Goal: Task Accomplishment & Management: Use online tool/utility

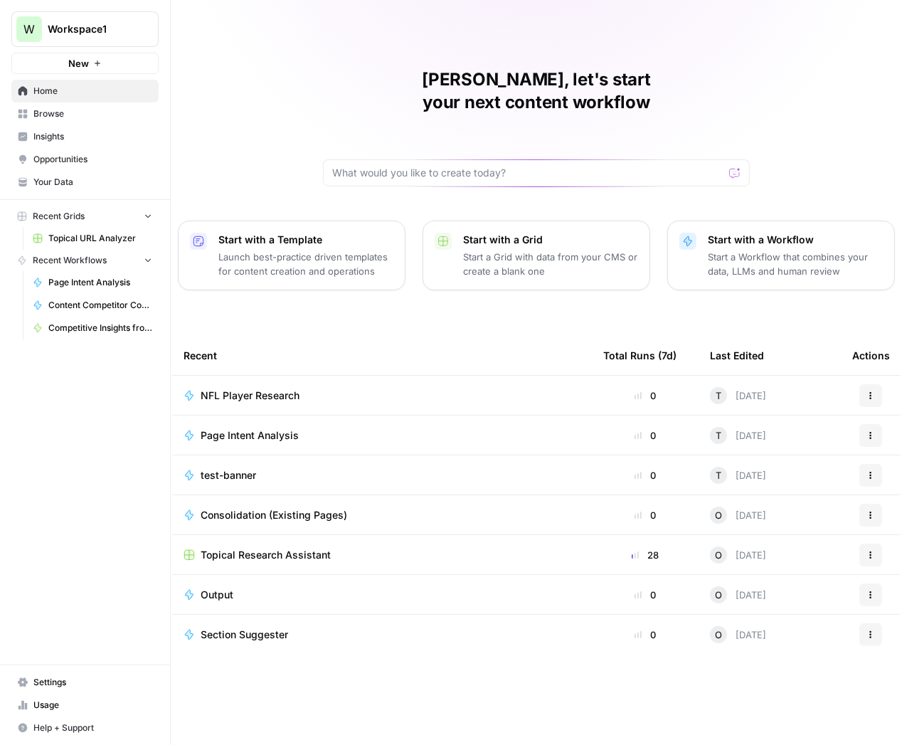
click at [50, 106] on link "Browse" at bounding box center [84, 113] width 147 height 23
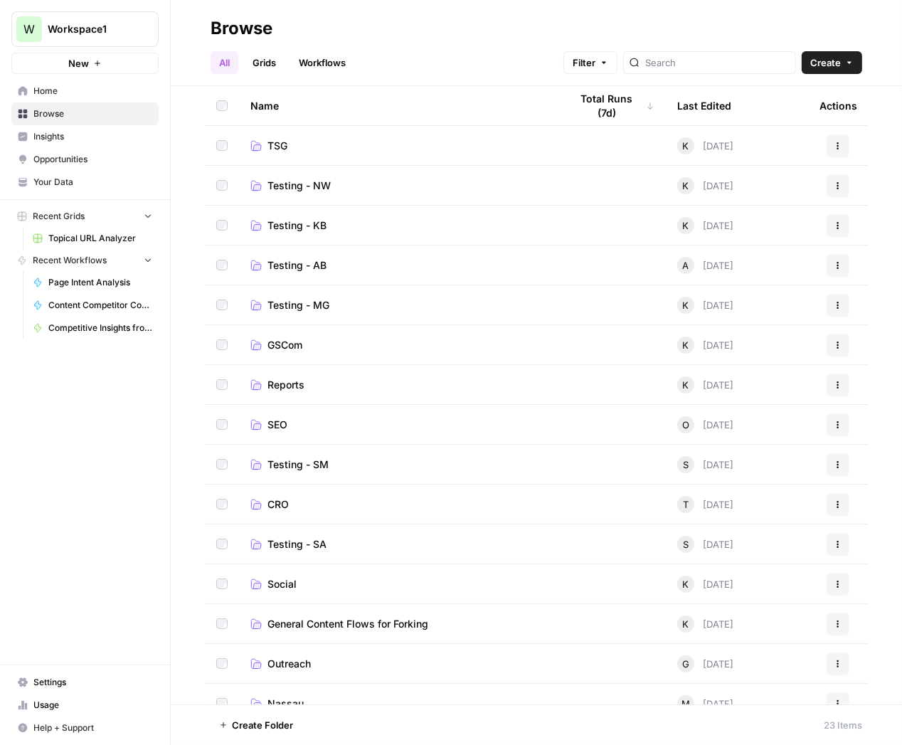
click at [280, 501] on span "CRO" at bounding box center [277, 504] width 21 height 14
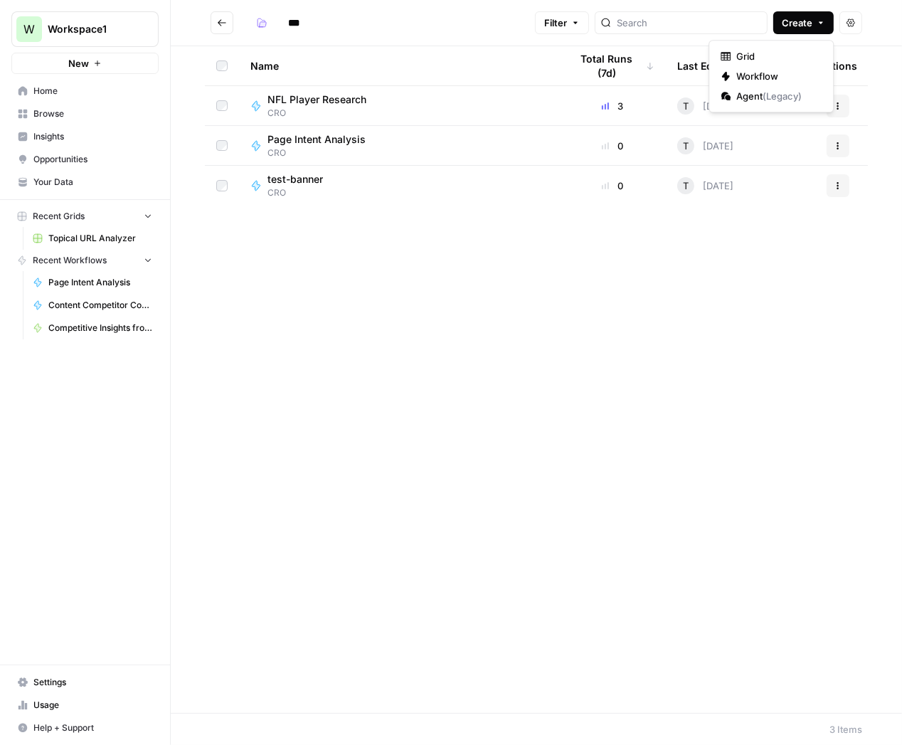
click at [822, 18] on icon "button" at bounding box center [820, 22] width 9 height 9
click at [769, 78] on span "Workflow" at bounding box center [776, 76] width 80 height 14
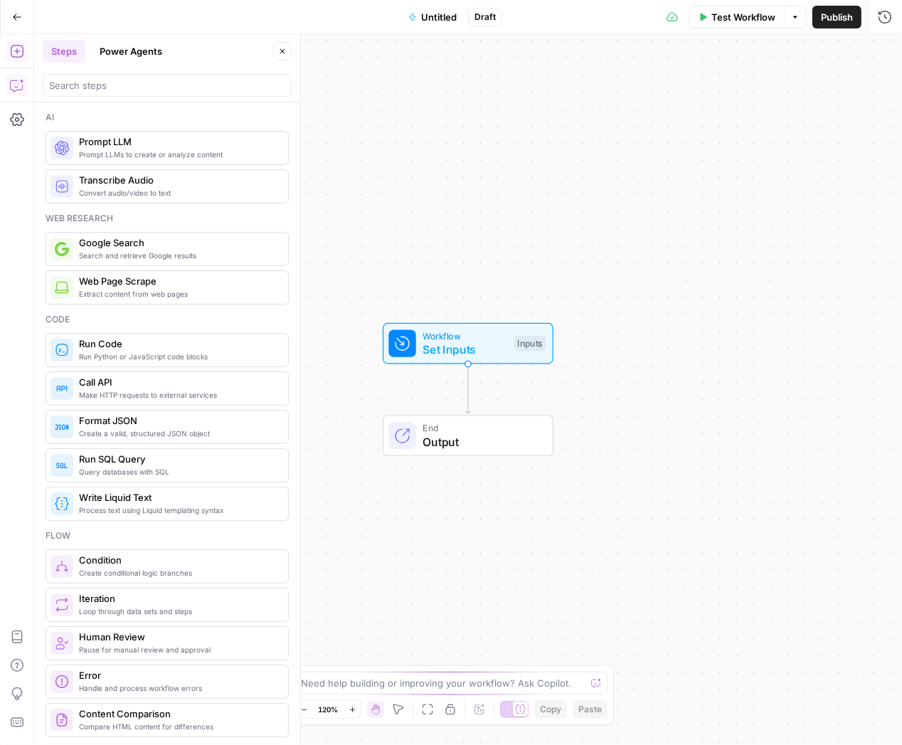
click at [16, 87] on icon "button" at bounding box center [17, 85] width 14 height 14
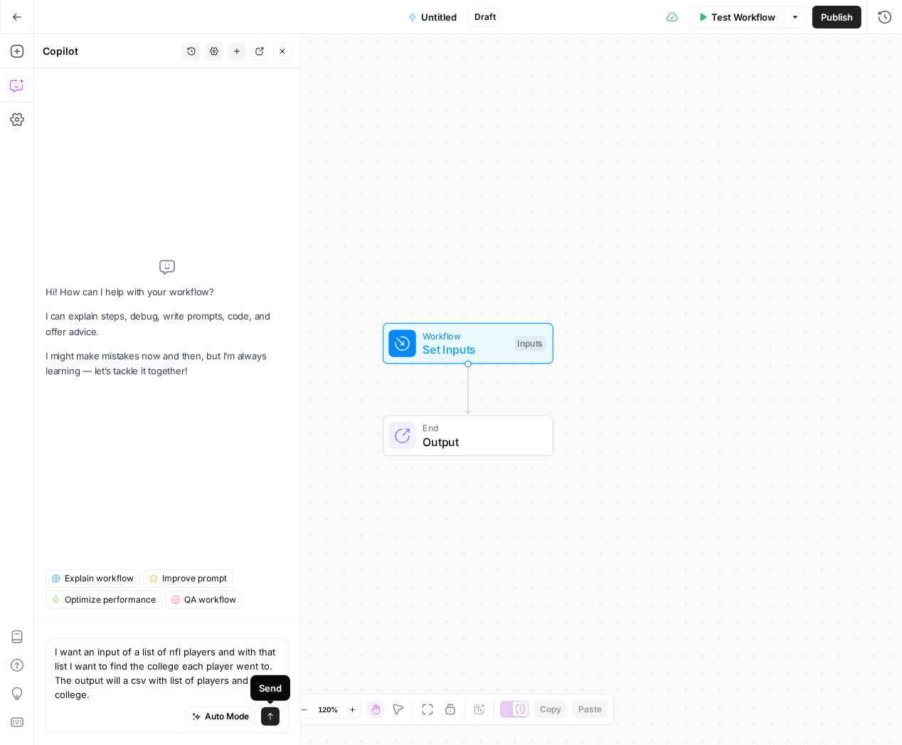
type textarea "I want an input of a list of nfl players and with that list I want to find the …"
click at [275, 719] on button "Send" at bounding box center [270, 716] width 18 height 18
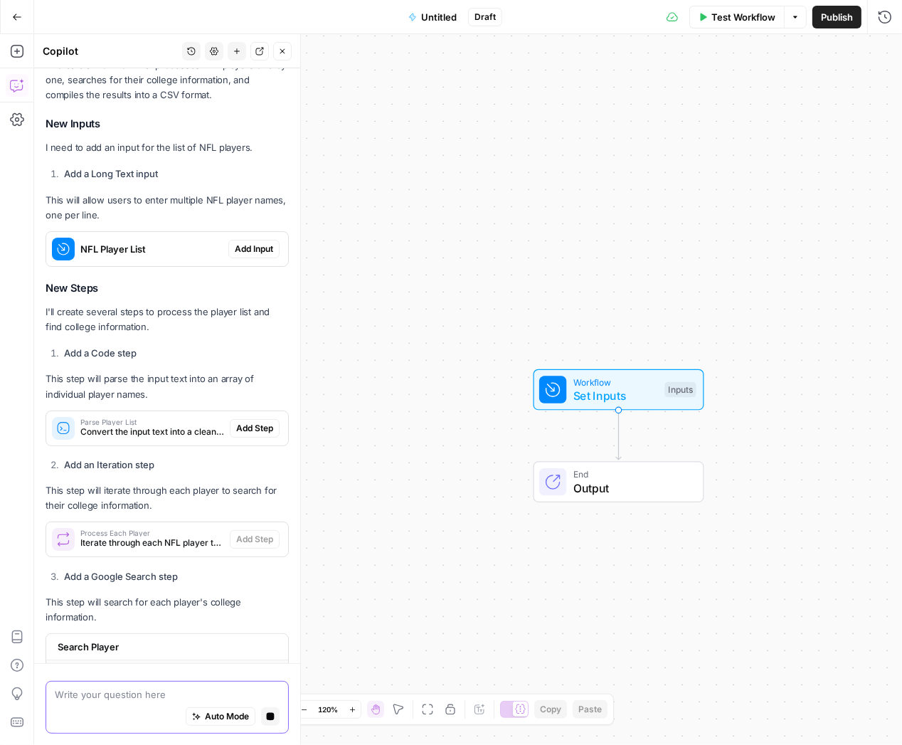
scroll to position [215, 0]
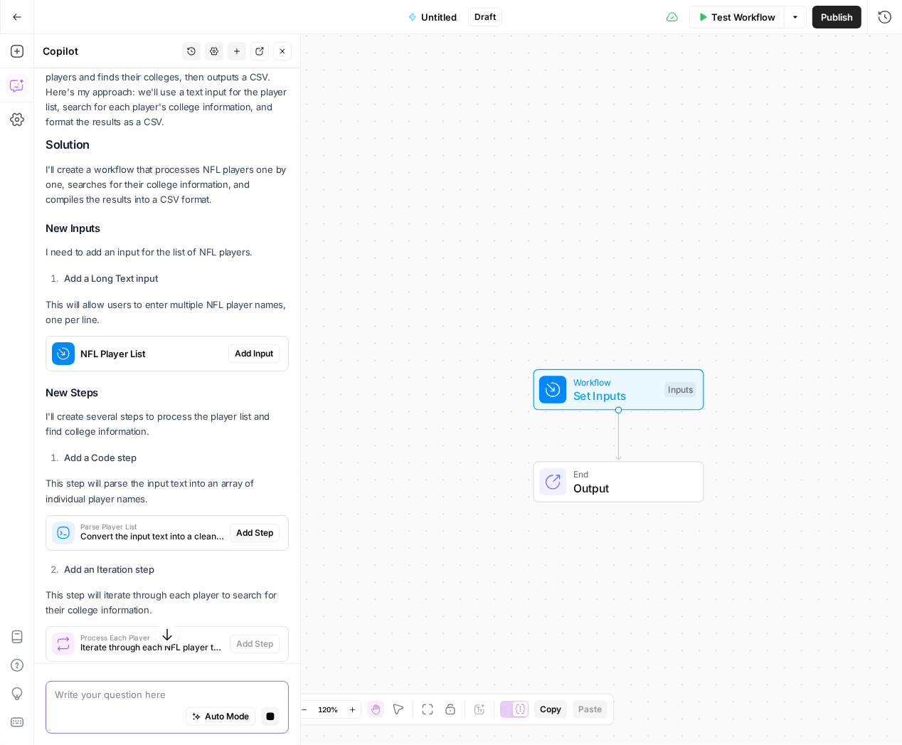
click at [248, 348] on span "Add Input" at bounding box center [254, 353] width 38 height 13
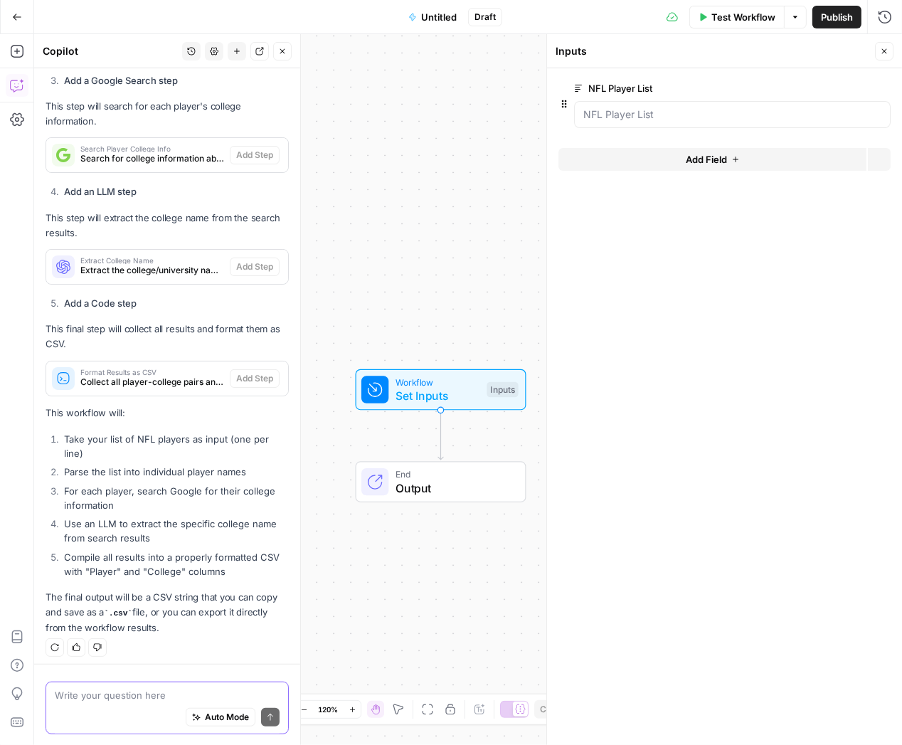
scroll to position [853, 0]
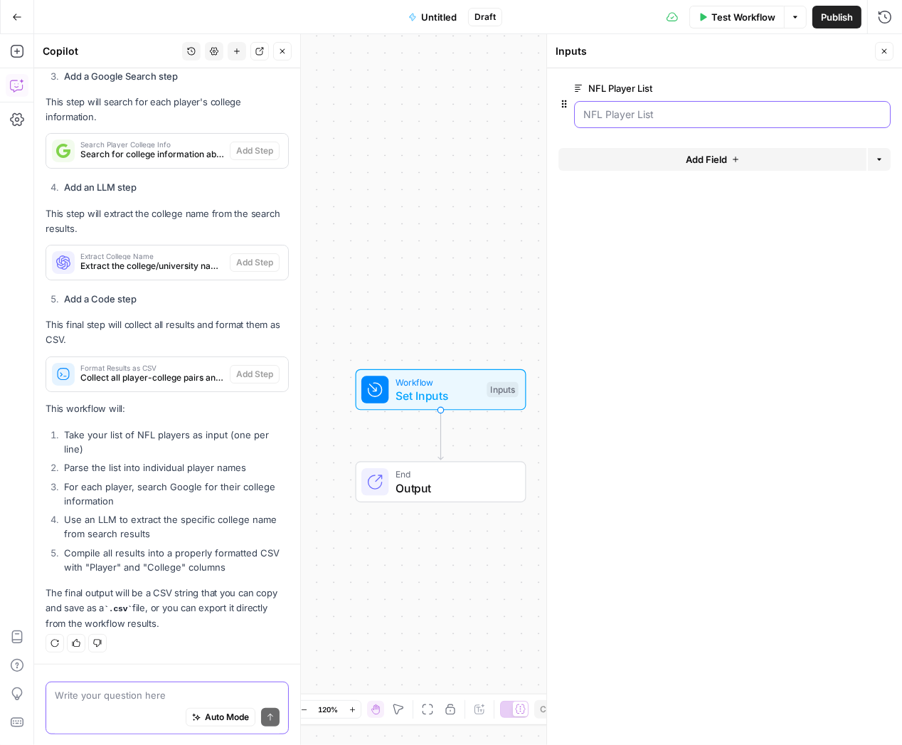
click at [618, 109] on List "NFL Player List" at bounding box center [732, 114] width 298 height 14
click at [618, 120] on List "NFL Player List" at bounding box center [732, 114] width 298 height 14
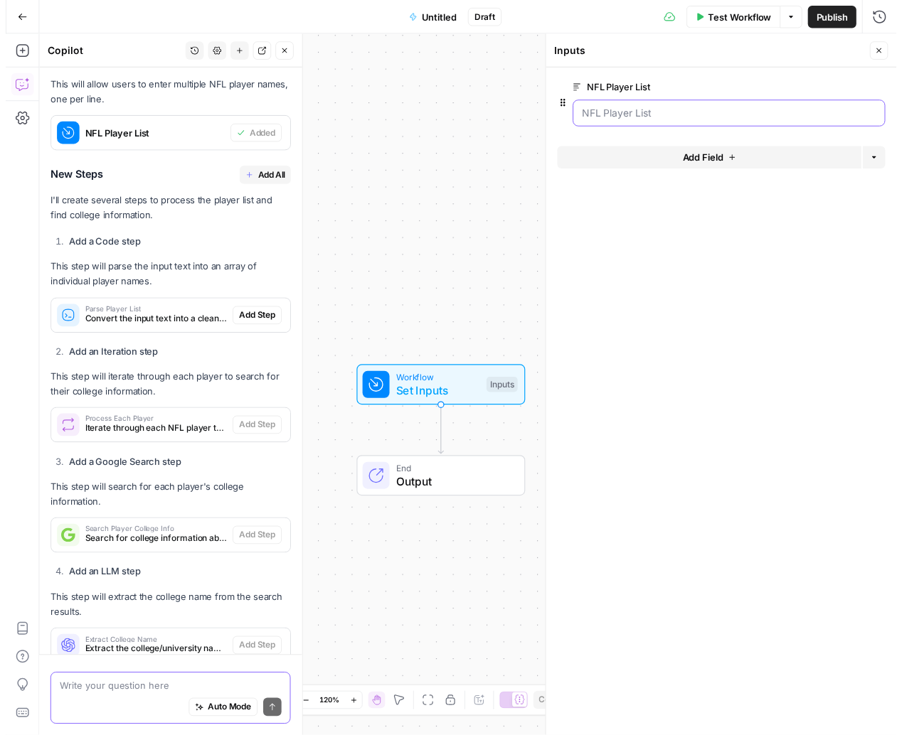
scroll to position [401, 0]
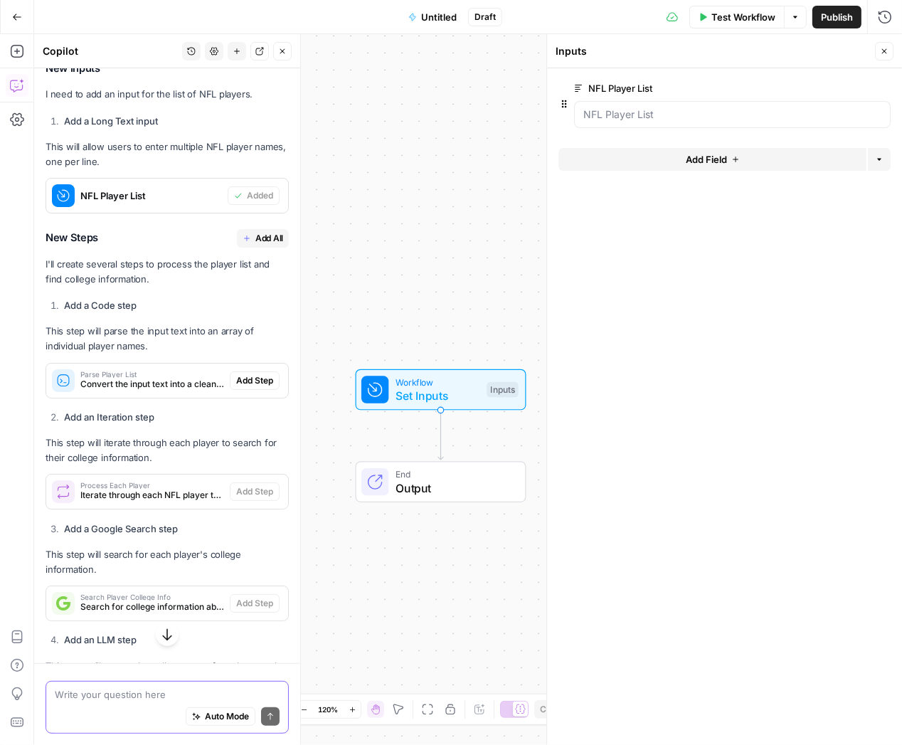
click at [256, 236] on span "Add All" at bounding box center [269, 238] width 28 height 13
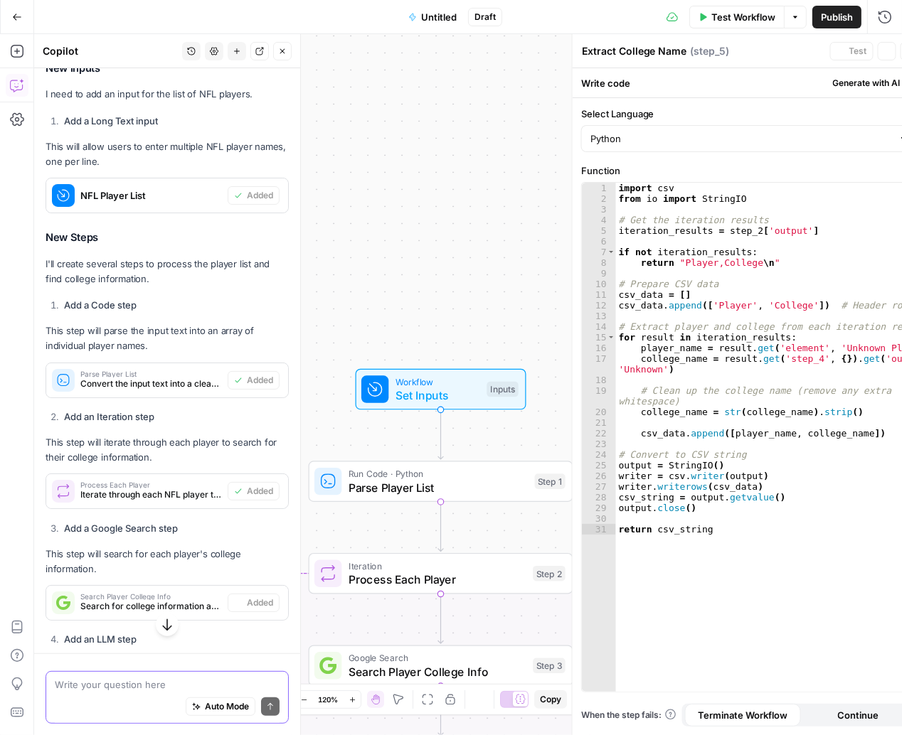
type textarea "Format Results as CSV"
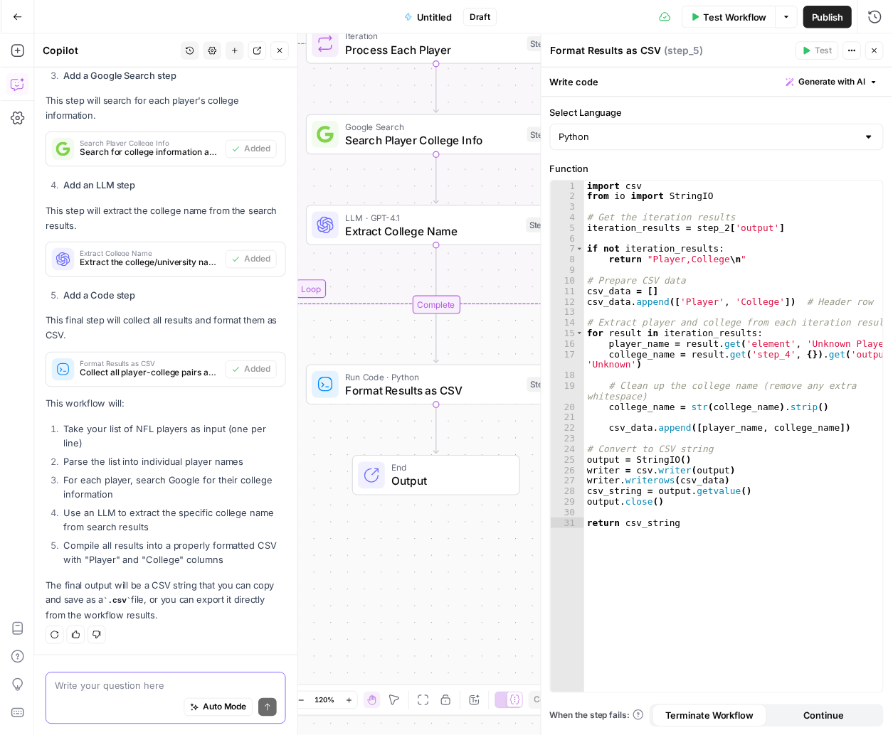
scroll to position [853, 0]
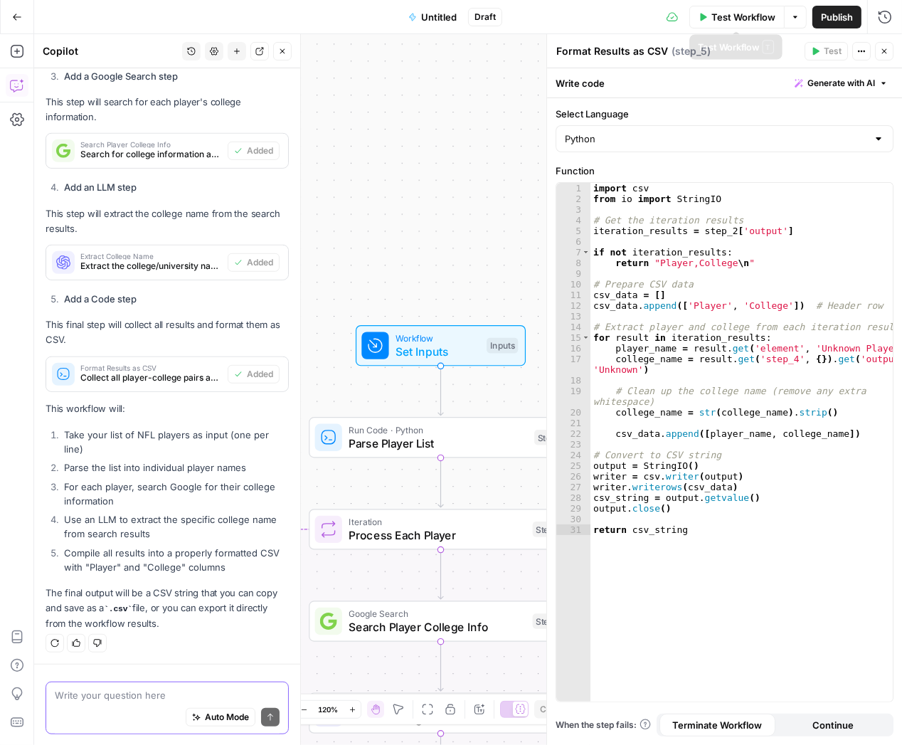
click at [734, 11] on span "Test Workflow" at bounding box center [743, 17] width 64 height 14
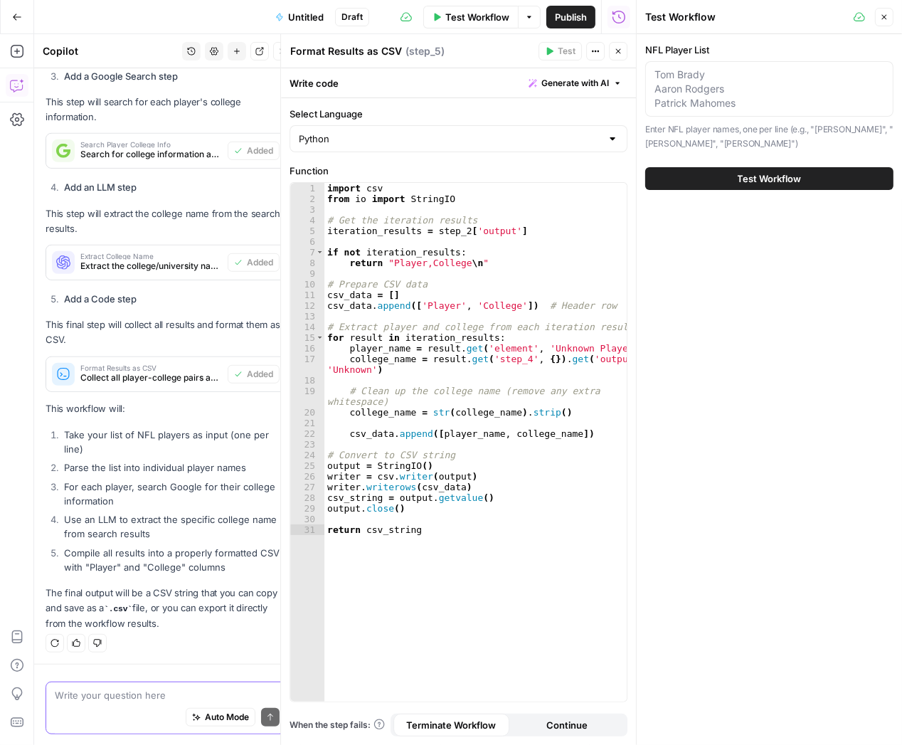
click at [752, 64] on div "[PERSON_NAME] [PERSON_NAME] [PERSON_NAME]" at bounding box center [769, 88] width 248 height 55
paste textarea "[PERSON_NAME] II [PERSON_NAME] [PERSON_NAME] [PERSON_NAME] [PERSON_NAME] [PERSO…"
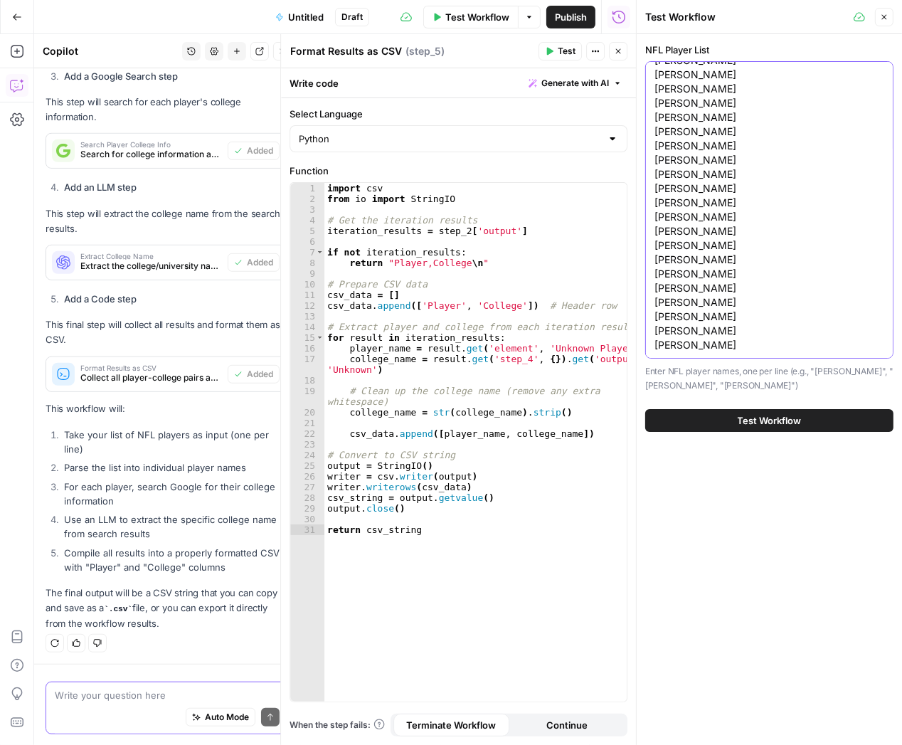
scroll to position [0, 0]
type textarea "[PERSON_NAME] II [PERSON_NAME] [PERSON_NAME] [PERSON_NAME] [PERSON_NAME] [PERSO…"
click at [768, 420] on span "Test Workflow" at bounding box center [770, 420] width 64 height 14
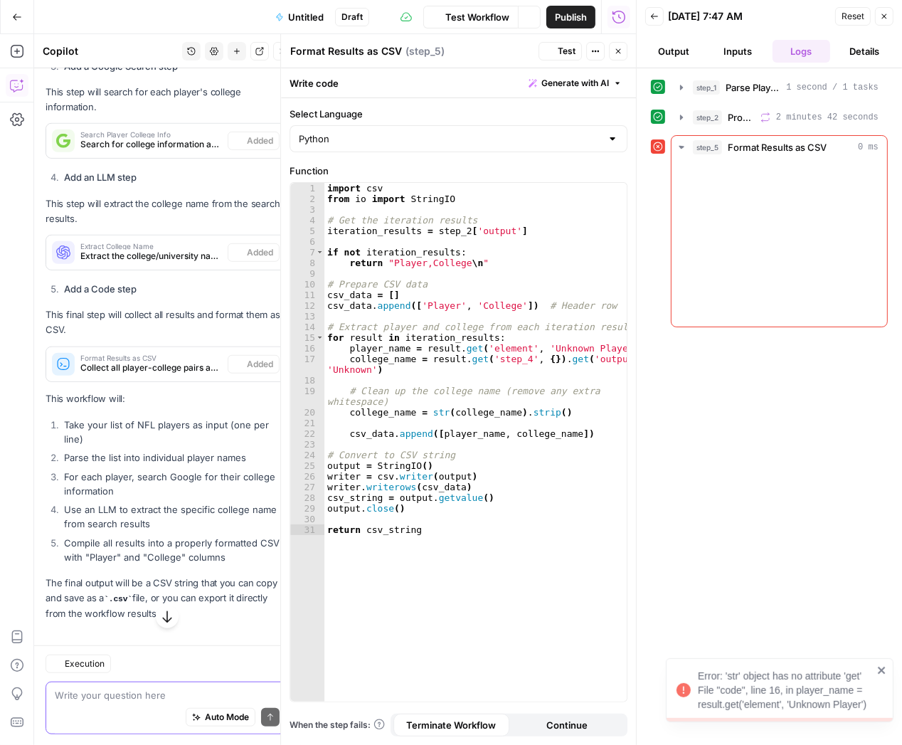
scroll to position [872, 0]
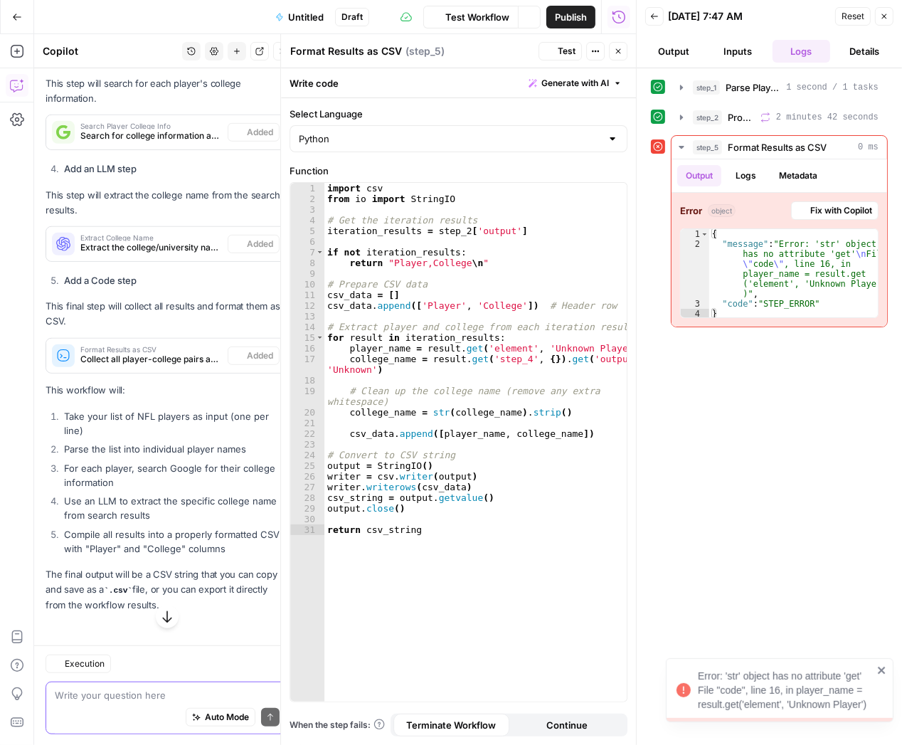
click at [651, 199] on div "step_5 Format Results as CSV 0 ms Output Logs Metadata Error object Fix with Co…" at bounding box center [769, 231] width 237 height 192
click at [669, 356] on div "step_1 Parse Player List 1 second / 1 tasks step_2 Process Each Player 2 minute…" at bounding box center [769, 406] width 237 height 662
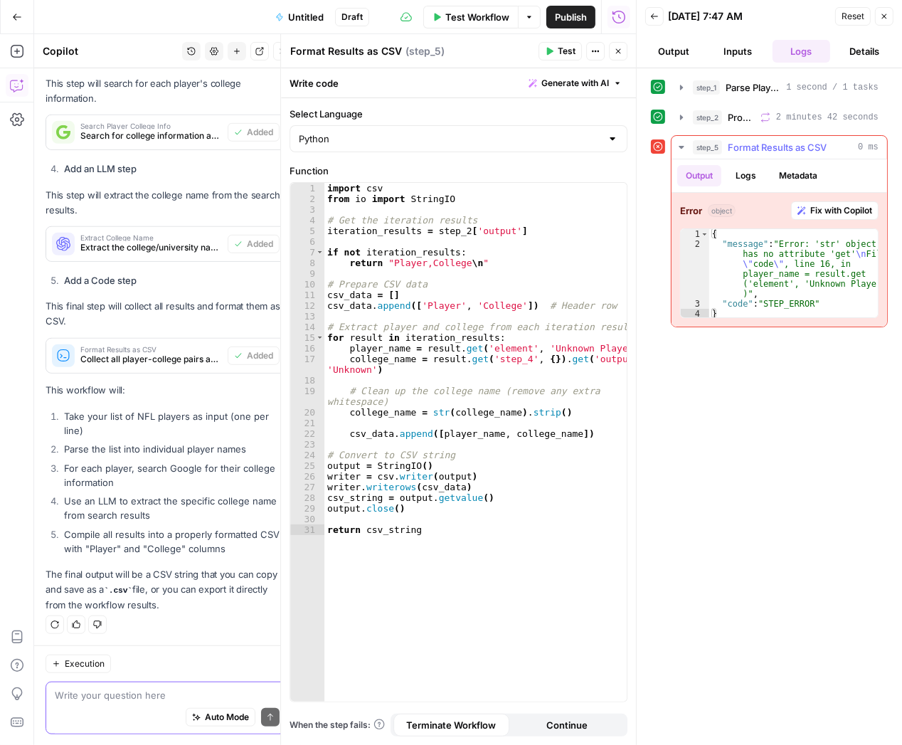
click at [835, 205] on span "Fix with Copilot" at bounding box center [841, 210] width 62 height 13
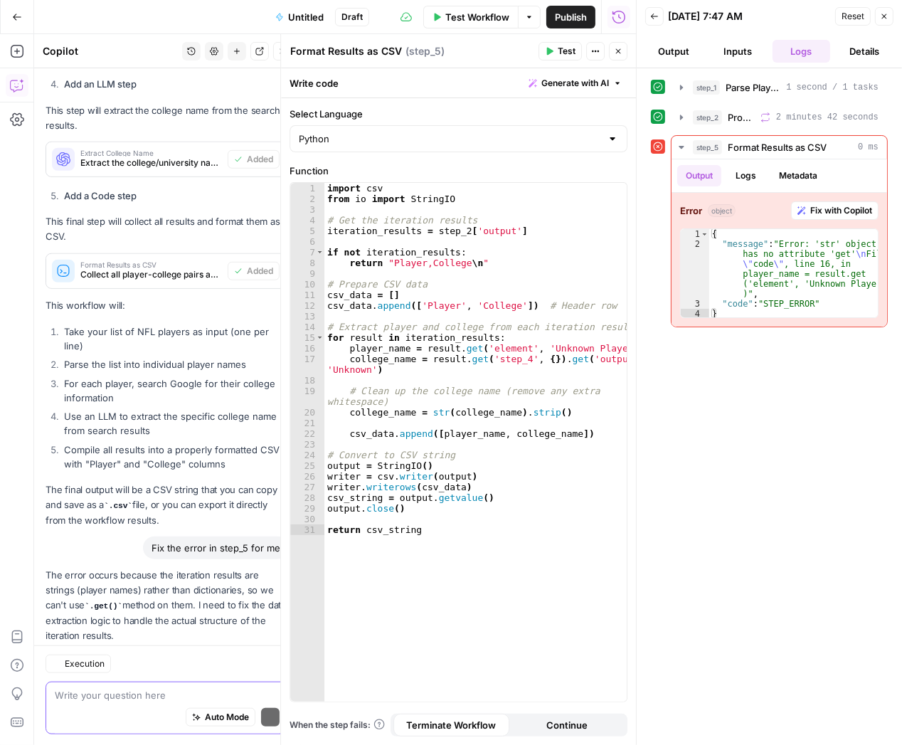
scroll to position [1031, 0]
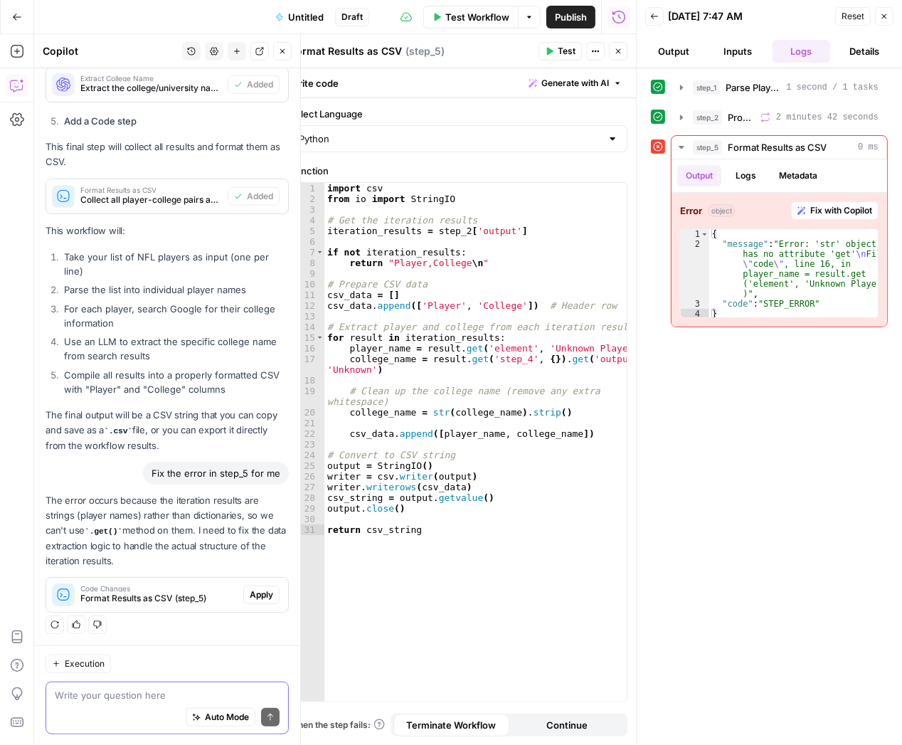
click at [256, 596] on span "Apply" at bounding box center [261, 594] width 23 height 13
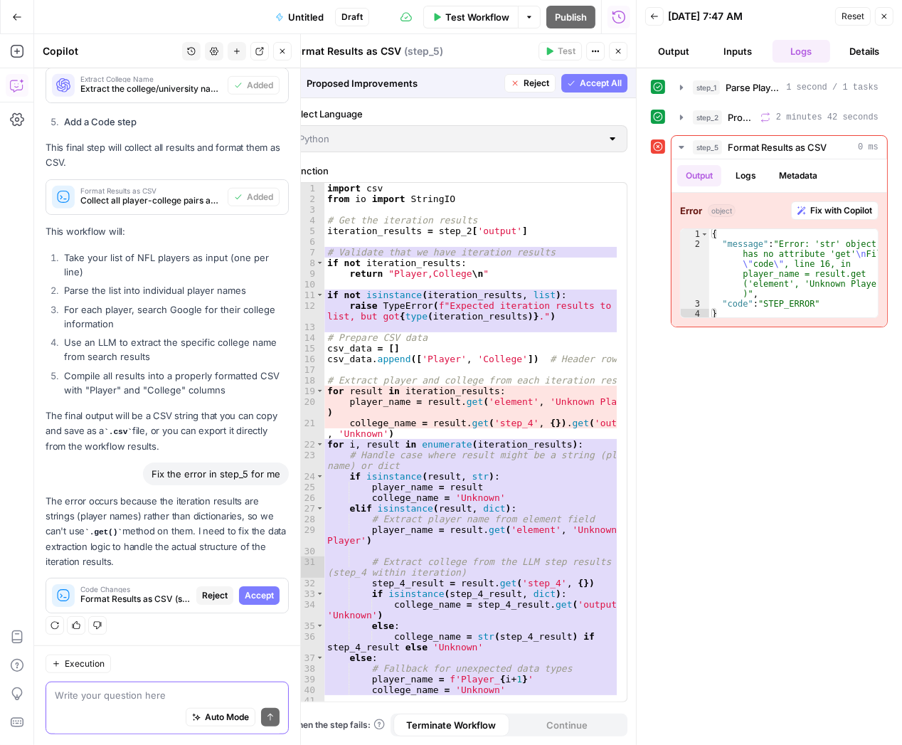
scroll to position [979, 0]
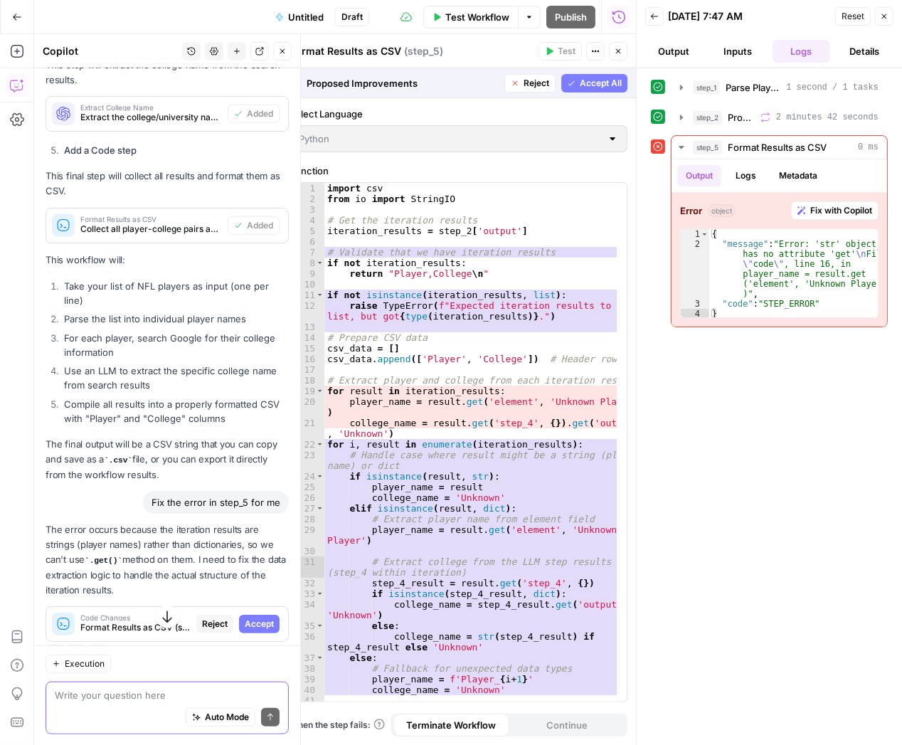
click at [245, 621] on span "Accept" at bounding box center [259, 623] width 29 height 13
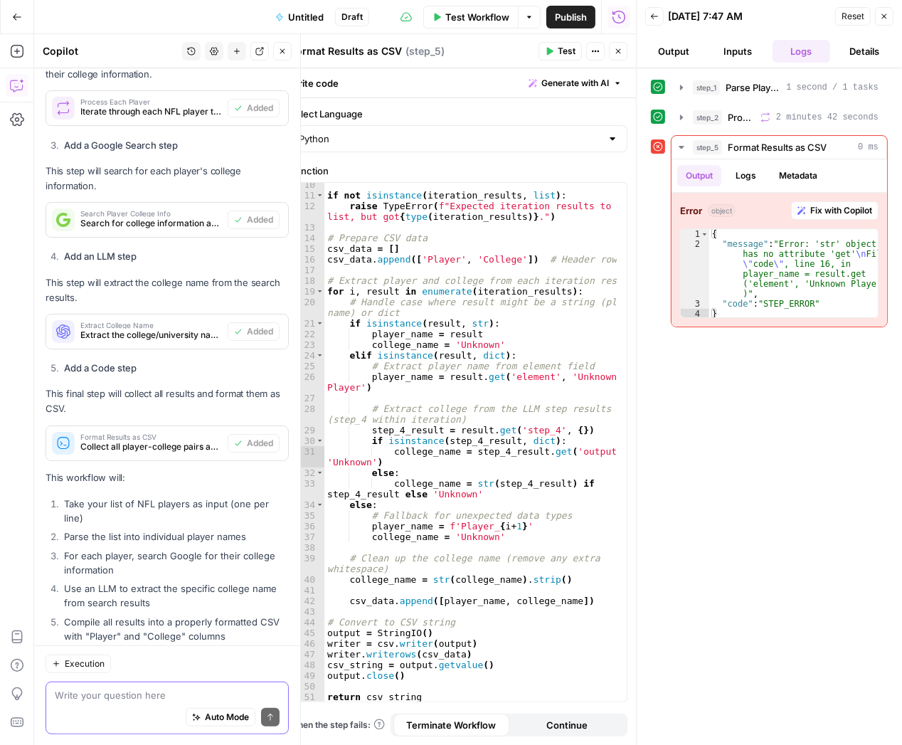
scroll to position [730, 0]
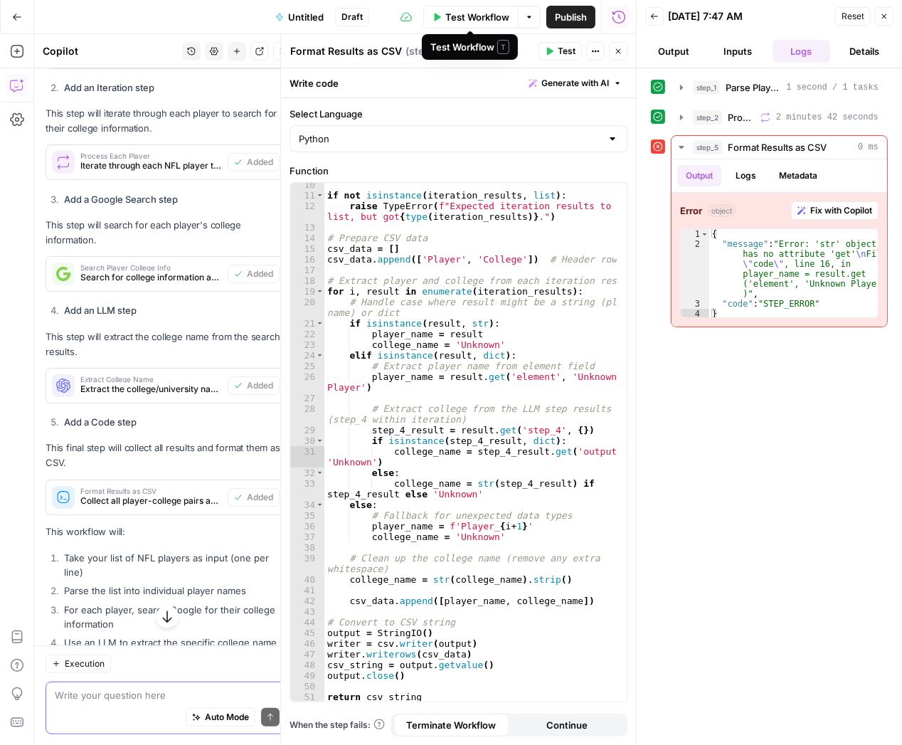
click at [469, 18] on span "Test Workflow" at bounding box center [477, 17] width 64 height 14
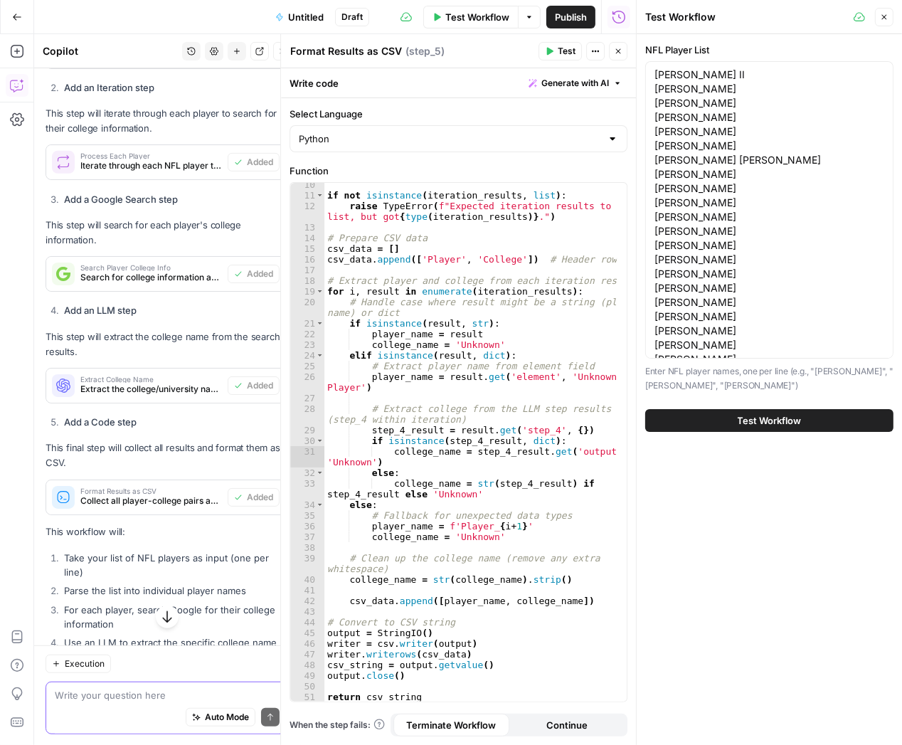
click at [731, 425] on button "Test Workflow" at bounding box center [769, 420] width 248 height 23
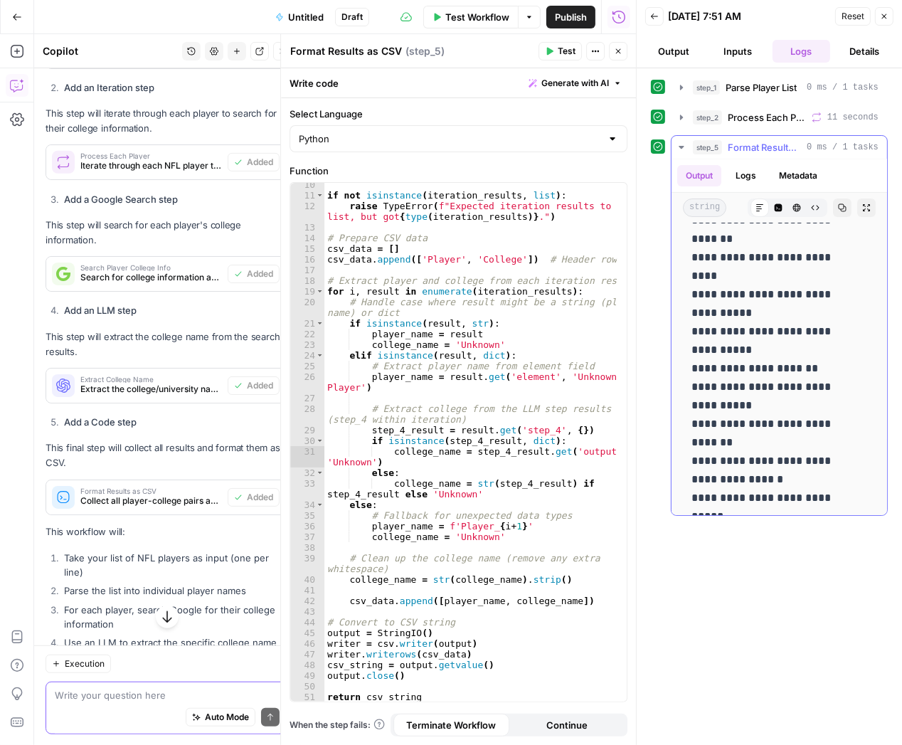
scroll to position [72, 0]
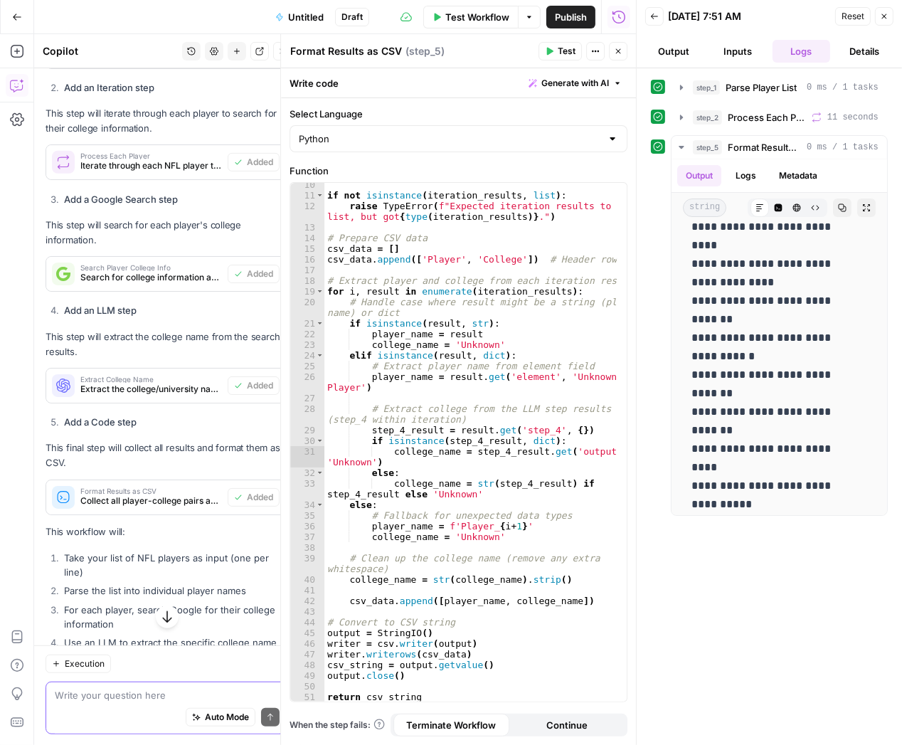
click at [668, 49] on button "Output" at bounding box center [674, 51] width 58 height 23
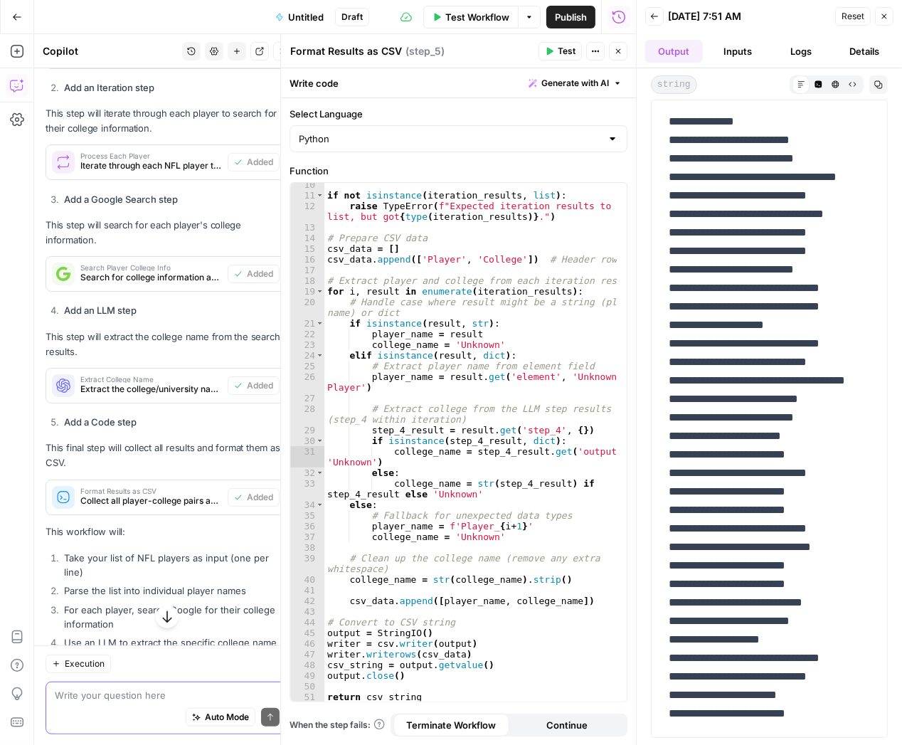
scroll to position [0, 0]
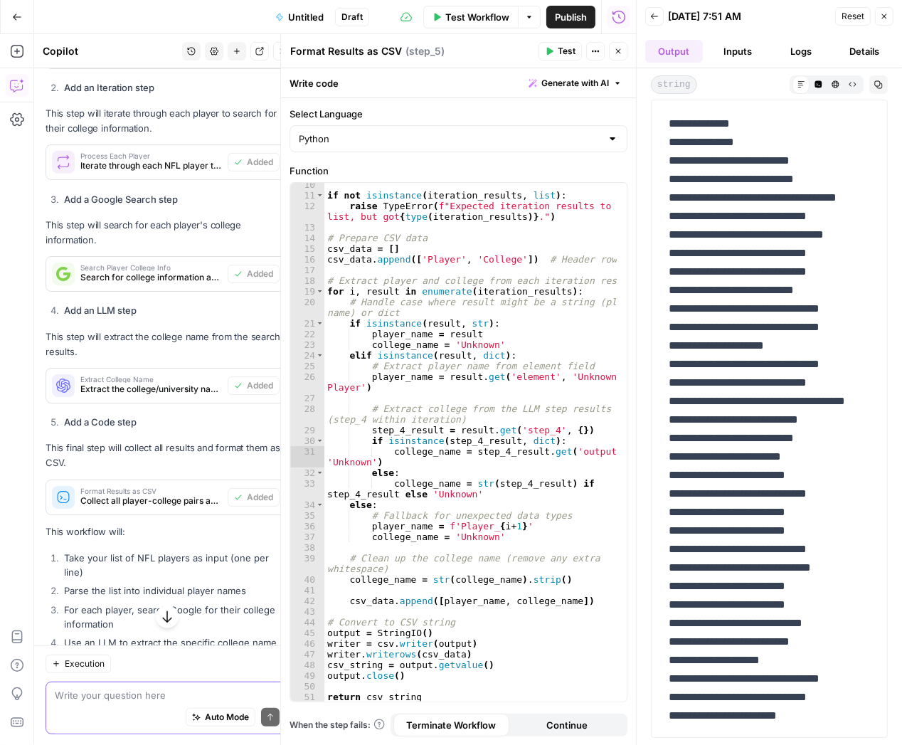
drag, startPoint x: 666, startPoint y: 142, endPoint x: 846, endPoint y: 163, distance: 180.4
click at [846, 163] on div "**********" at bounding box center [769, 743] width 218 height 1268
copy p "**********"
click at [743, 48] on button "Inputs" at bounding box center [737, 51] width 58 height 23
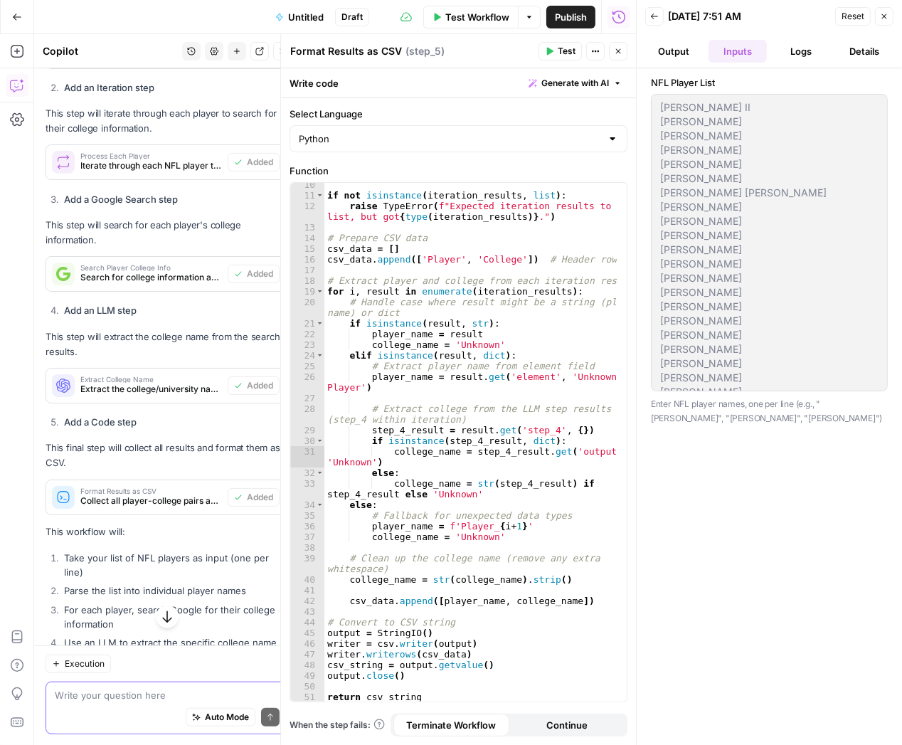
click at [681, 50] on button "Output" at bounding box center [674, 51] width 58 height 23
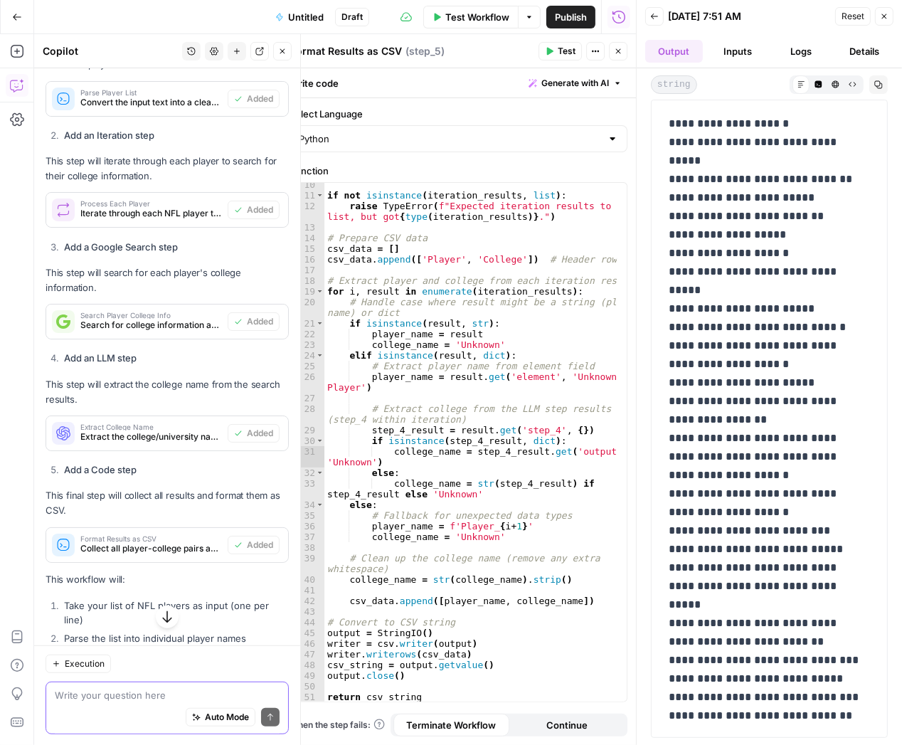
scroll to position [666, 0]
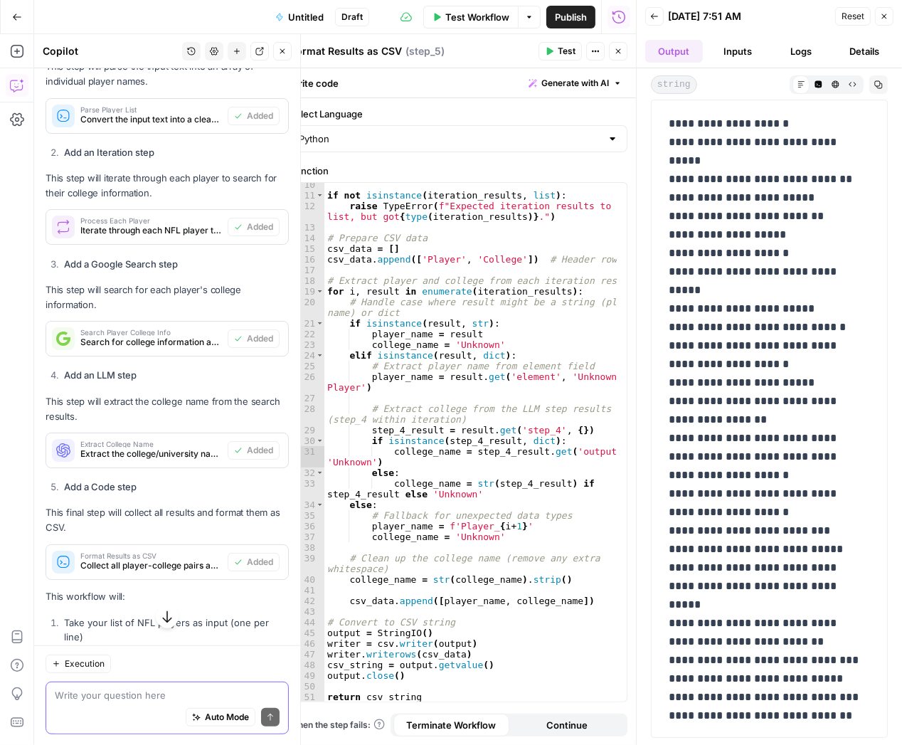
click at [151, 690] on textarea at bounding box center [167, 694] width 225 height 14
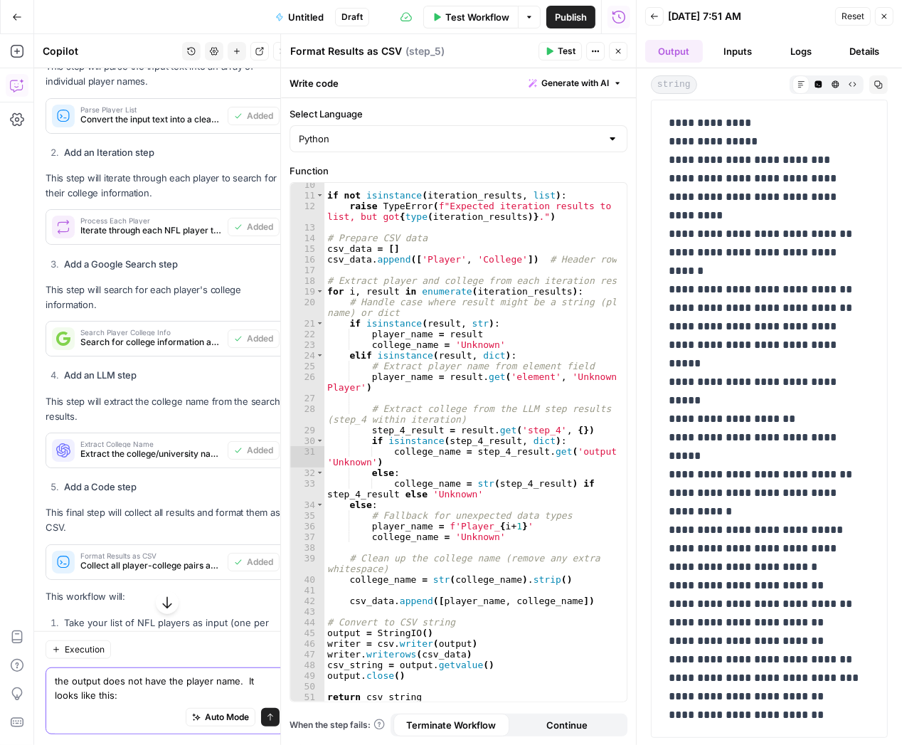
scroll to position [0, 0]
drag, startPoint x: 668, startPoint y: 141, endPoint x: 834, endPoint y: 216, distance: 182.1
click at [834, 216] on p "**********" at bounding box center [765, 743] width 192 height 1257
copy p "**********"
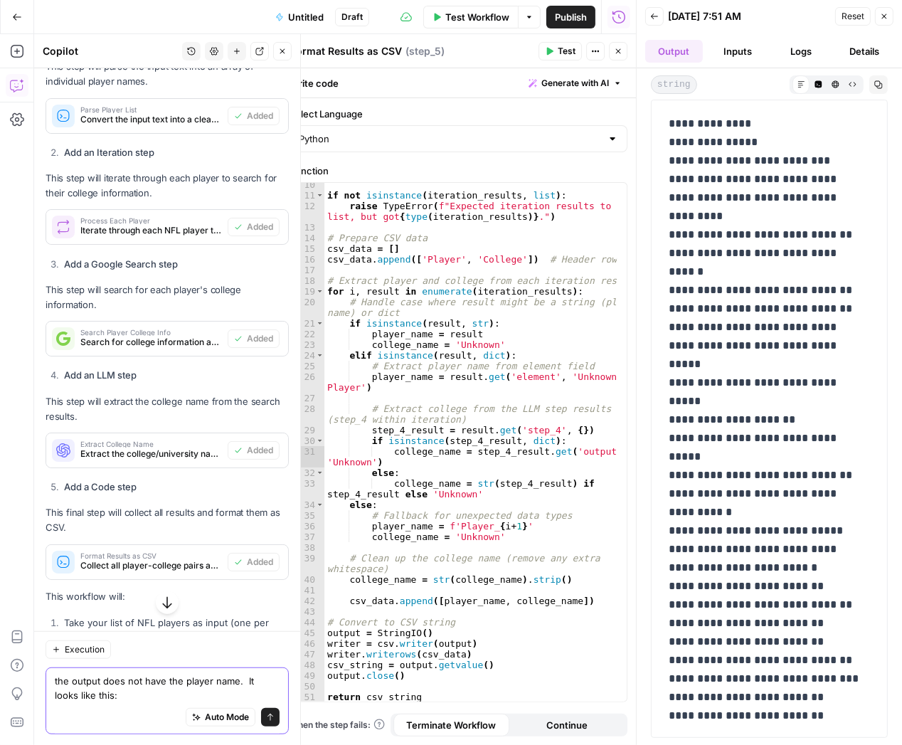
click at [162, 691] on textarea "the output does not have the player name. It looks like this:" at bounding box center [167, 687] width 225 height 28
paste textarea "[US_STATE],Unknown [US_STATE] A&M University,Unknown [US_STATE][GEOGRAPHIC_DATA…"
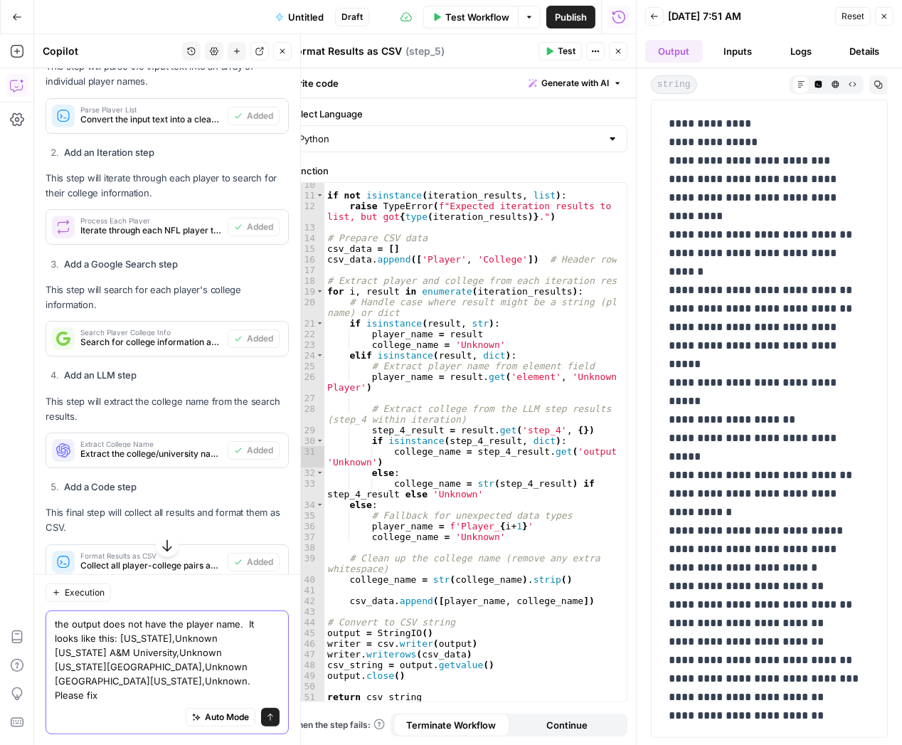
type textarea "the output does not have the player name. It looks like this: [US_STATE],Unknow…"
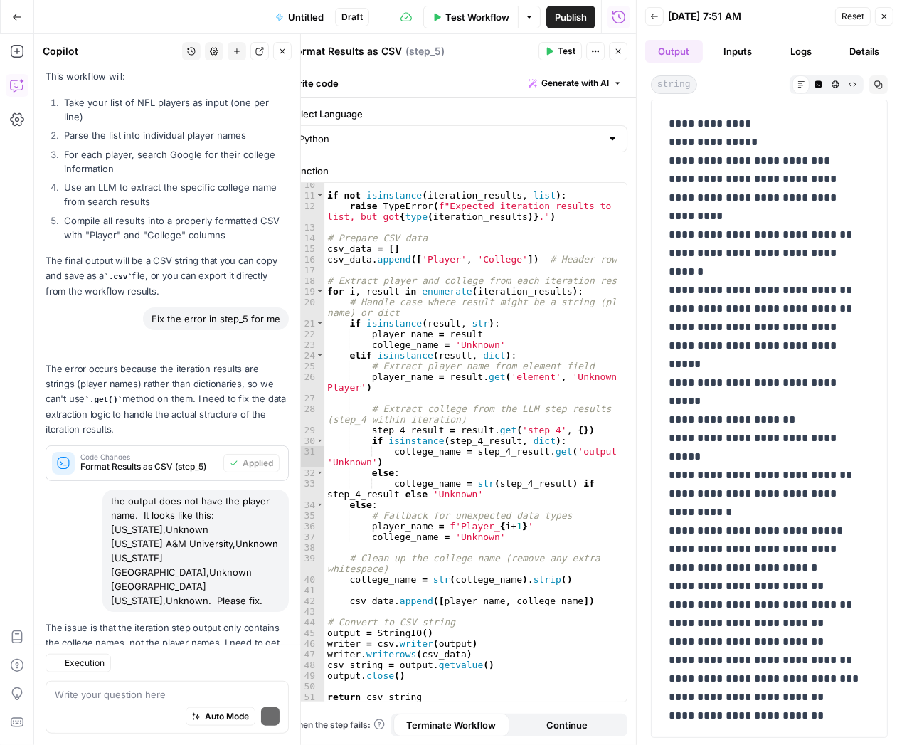
scroll to position [1282, 0]
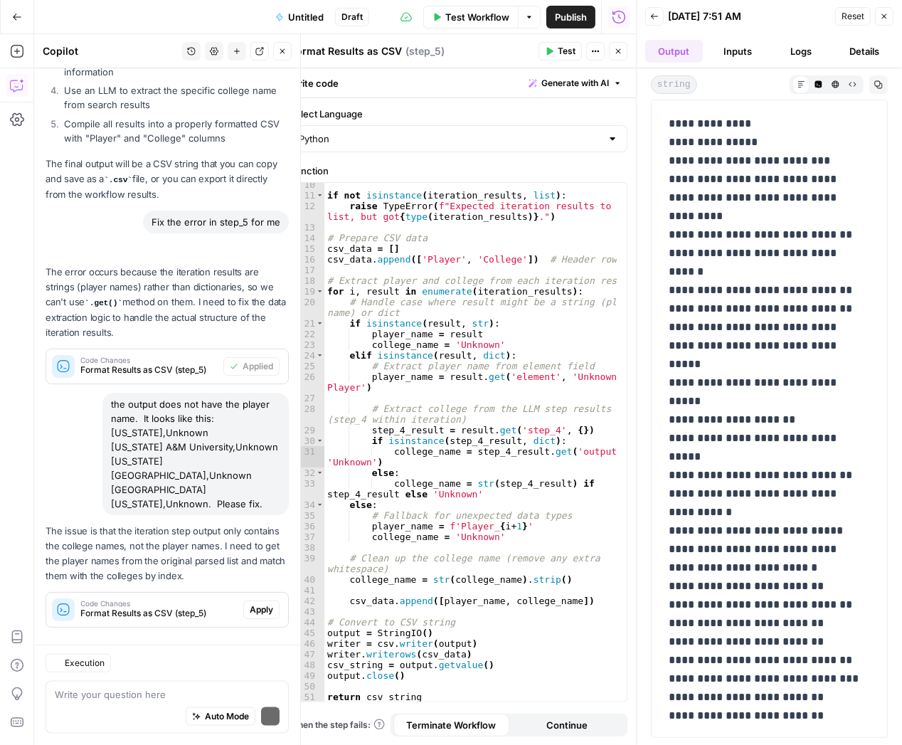
click at [260, 603] on span "Apply" at bounding box center [261, 609] width 23 height 13
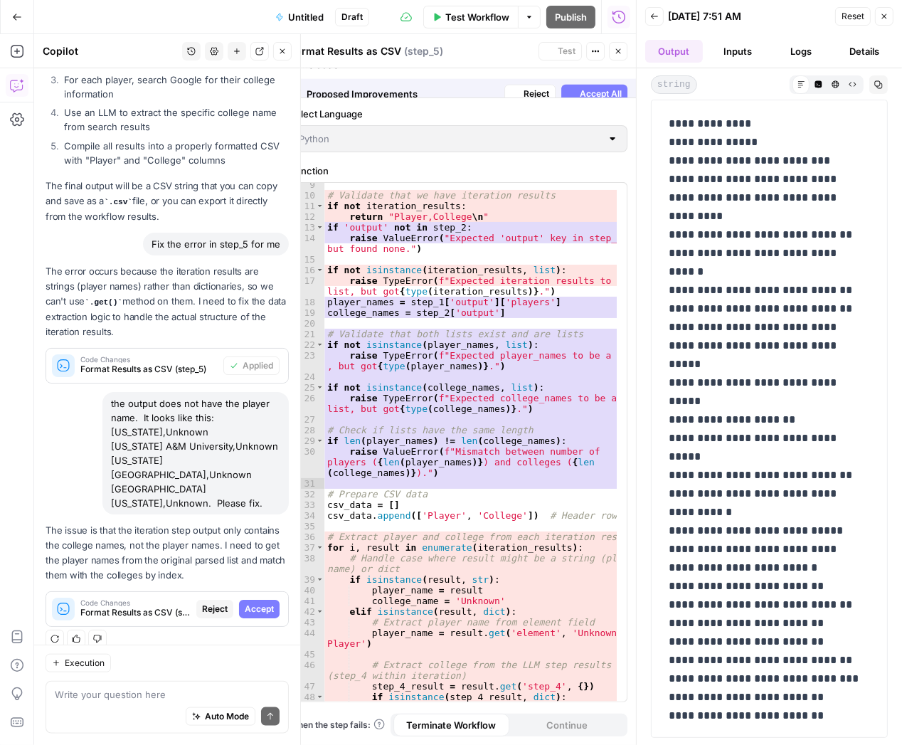
scroll to position [121, 0]
click at [256, 602] on span "Accept" at bounding box center [259, 608] width 29 height 13
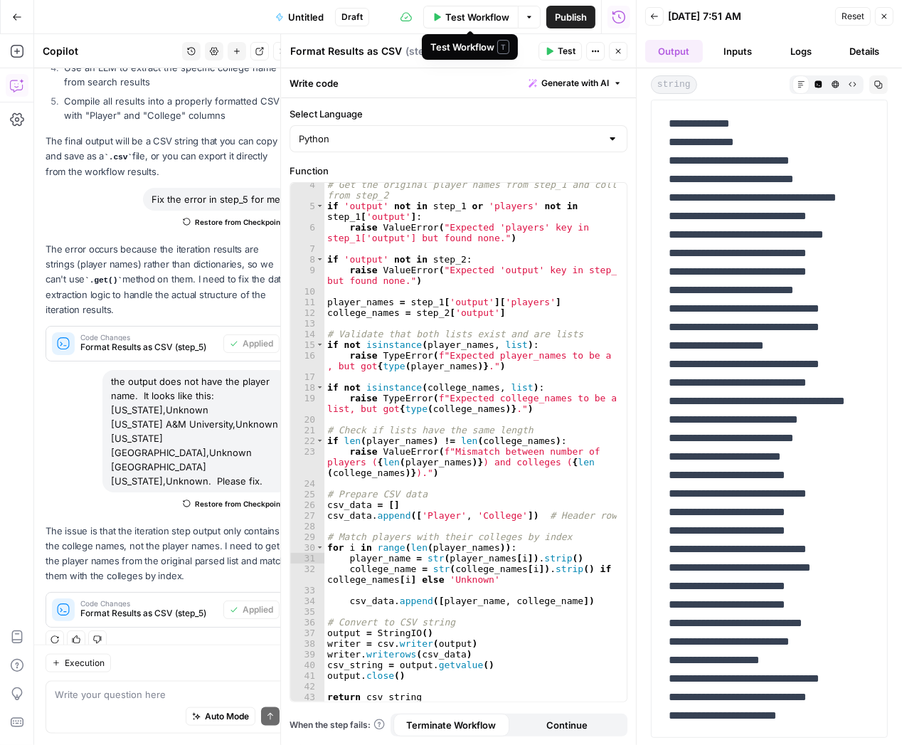
scroll to position [36, 0]
click at [477, 21] on span "Test Workflow" at bounding box center [477, 17] width 64 height 14
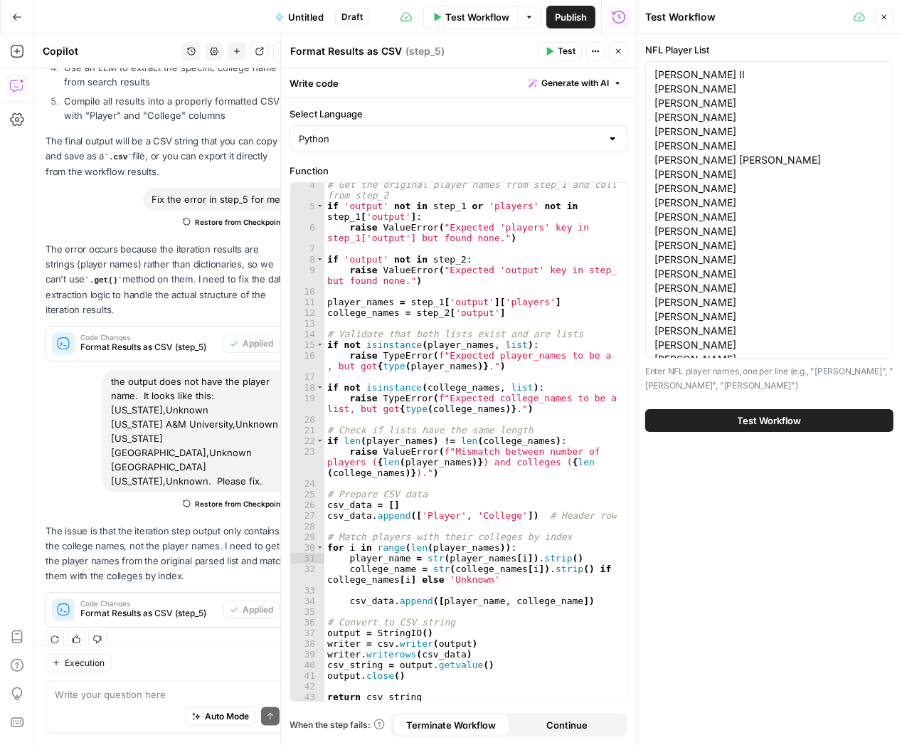
click at [774, 417] on span "Test Workflow" at bounding box center [770, 420] width 64 height 14
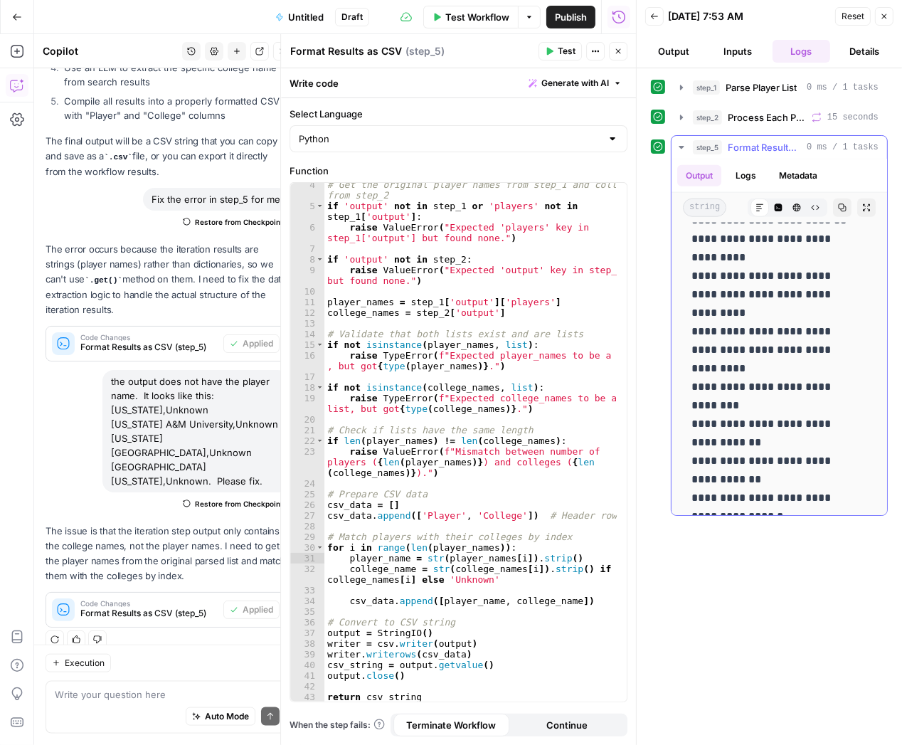
scroll to position [1541, 0]
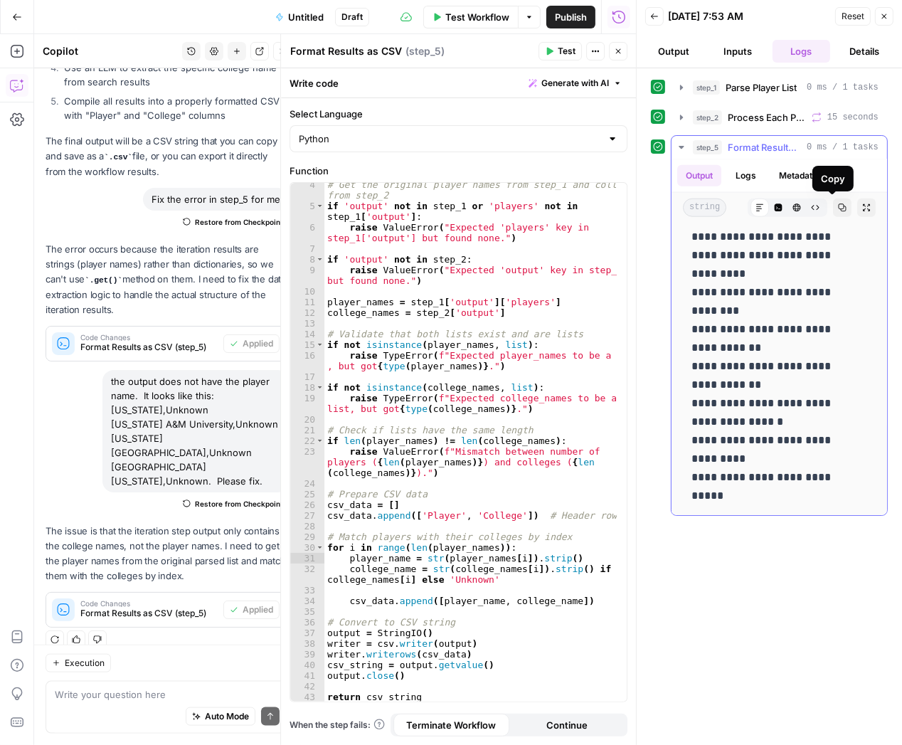
click at [838, 205] on icon "button" at bounding box center [842, 207] width 9 height 9
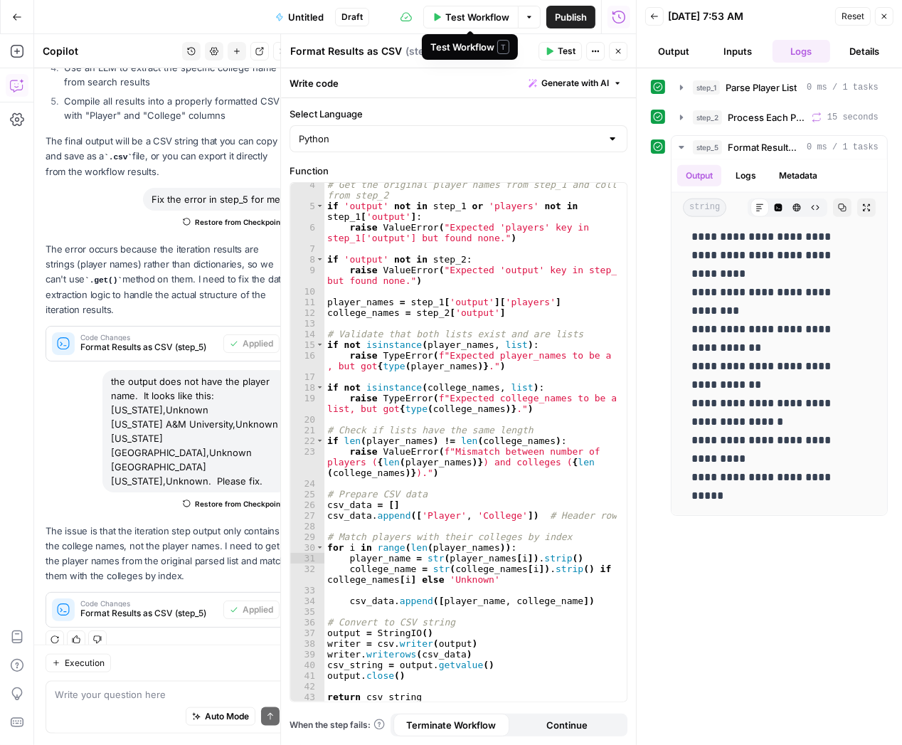
click at [485, 14] on span "Test Workflow" at bounding box center [477, 17] width 64 height 14
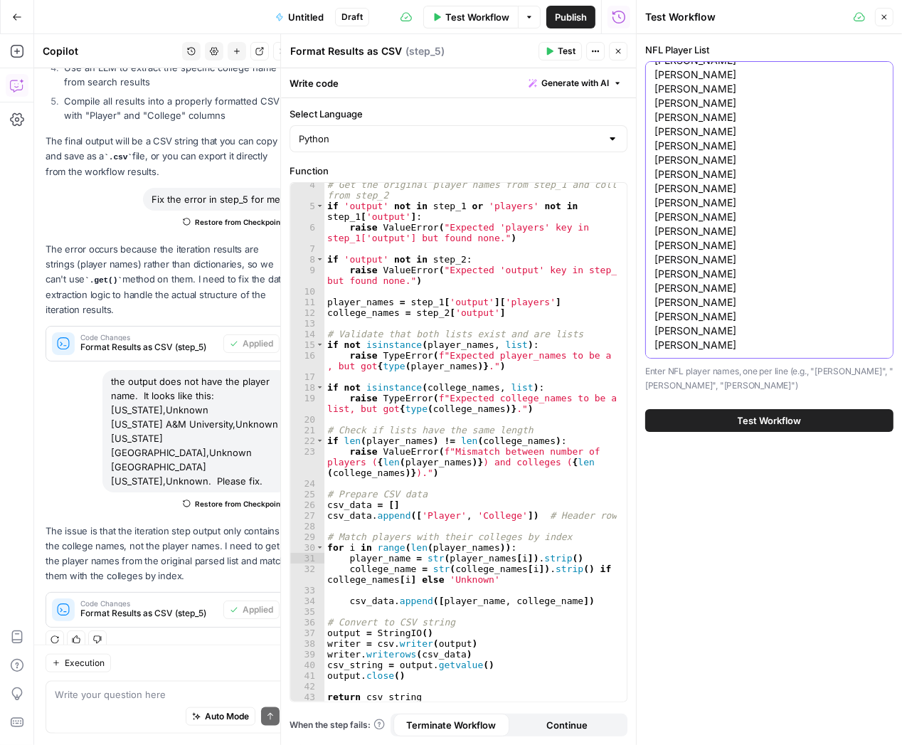
scroll to position [0, 0]
drag, startPoint x: 718, startPoint y: 347, endPoint x: 670, endPoint y: 70, distance: 280.8
click at [670, 70] on textarea "[PERSON_NAME] II [PERSON_NAME] [PERSON_NAME] [PERSON_NAME] [PERSON_NAME] [PERSO…" at bounding box center [769, 438] width 230 height 740
click at [654, 68] on textarea "[PERSON_NAME] II [PERSON_NAME] [PERSON_NAME] [PERSON_NAME] [PERSON_NAME] [PERSO…" at bounding box center [769, 438] width 230 height 740
drag, startPoint x: 652, startPoint y: 71, endPoint x: 728, endPoint y: 392, distance: 329.7
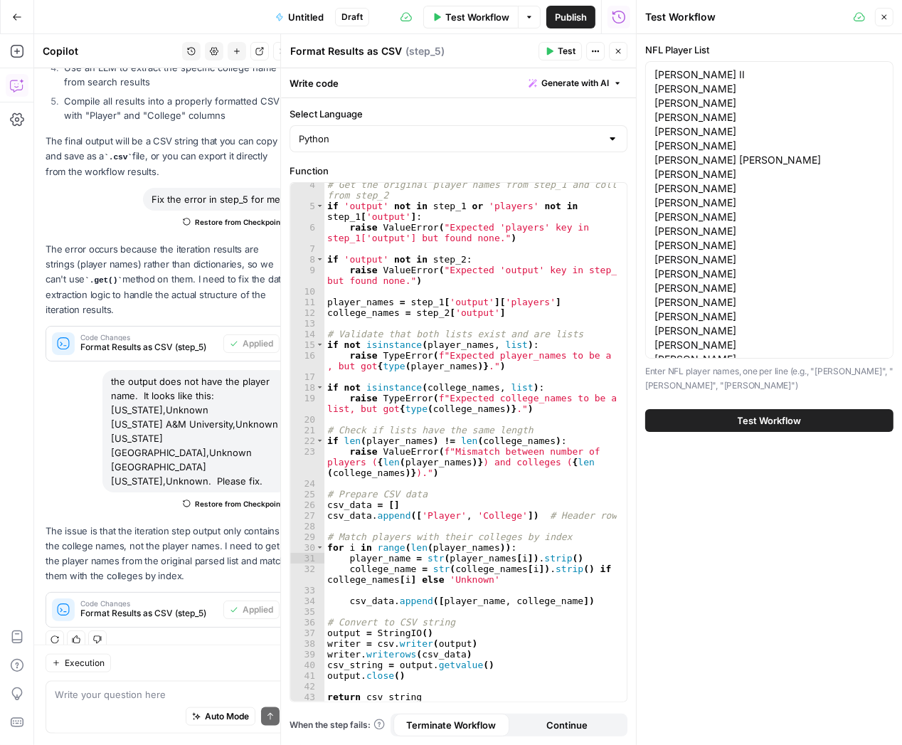
click at [728, 397] on div "NFL Player List [PERSON_NAME] II [PERSON_NAME] [PERSON_NAME] [PERSON_NAME] [PER…" at bounding box center [769, 237] width 265 height 406
click at [745, 189] on textarea "[PERSON_NAME] II [PERSON_NAME] [PERSON_NAME] [PERSON_NAME] [PERSON_NAME] [PERSO…" at bounding box center [769, 438] width 230 height 740
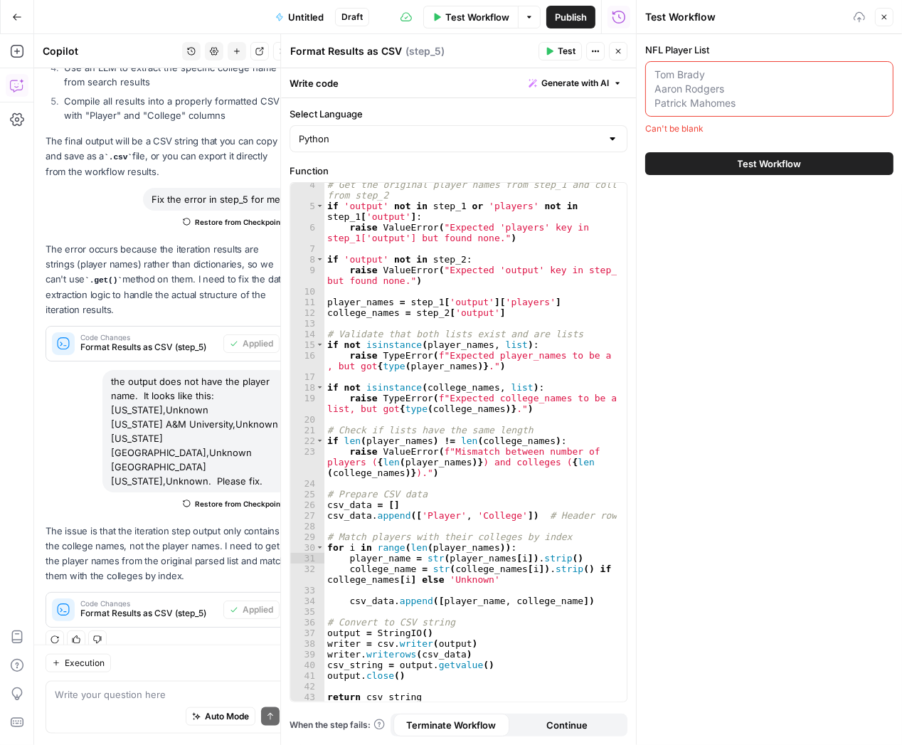
paste textarea "[PERSON_NAME] [PERSON_NAME] [PERSON_NAME] [PERSON_NAME] [PERSON_NAME] [PERSON_N…"
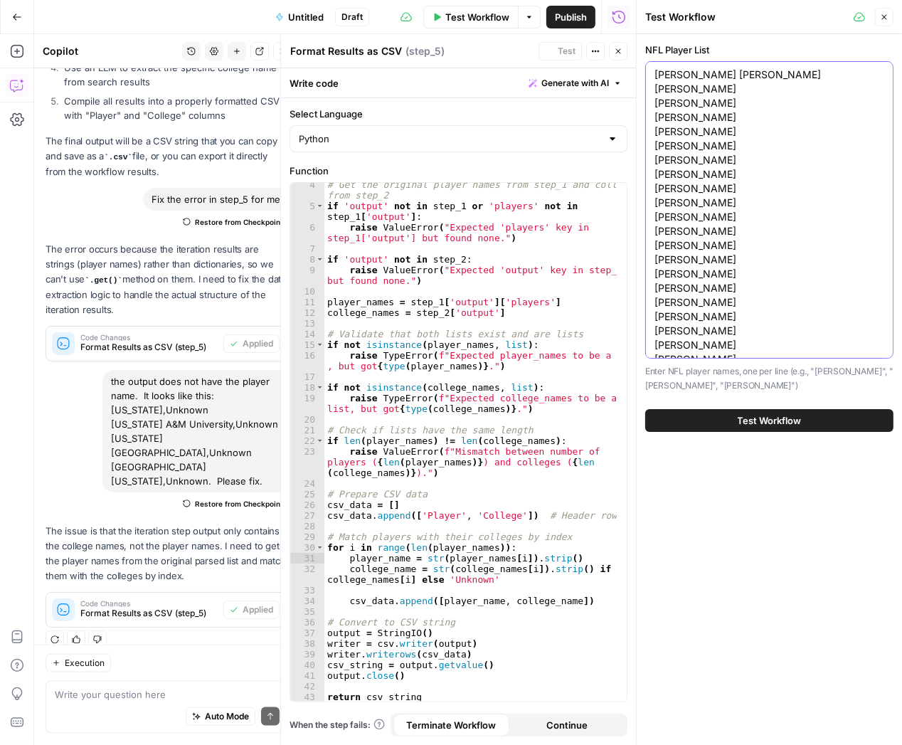
scroll to position [469, 0]
type textarea "[PERSON_NAME] [PERSON_NAME] [PERSON_NAME] [PERSON_NAME] [PERSON_NAME] [PERSON_N…"
click at [768, 417] on span "Test Workflow" at bounding box center [770, 420] width 64 height 14
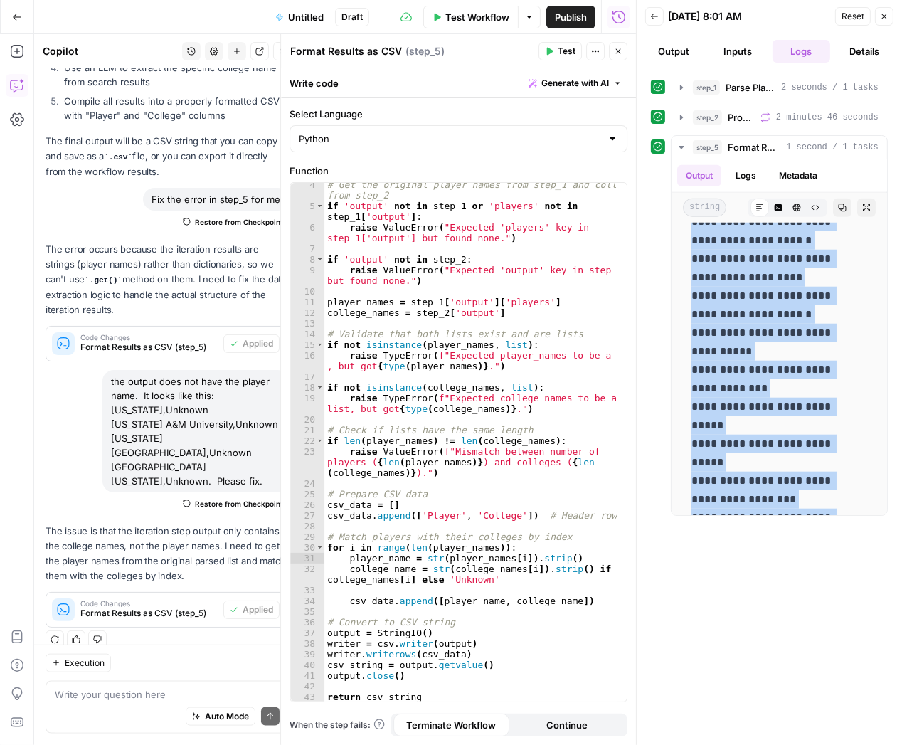
scroll to position [1541, 0]
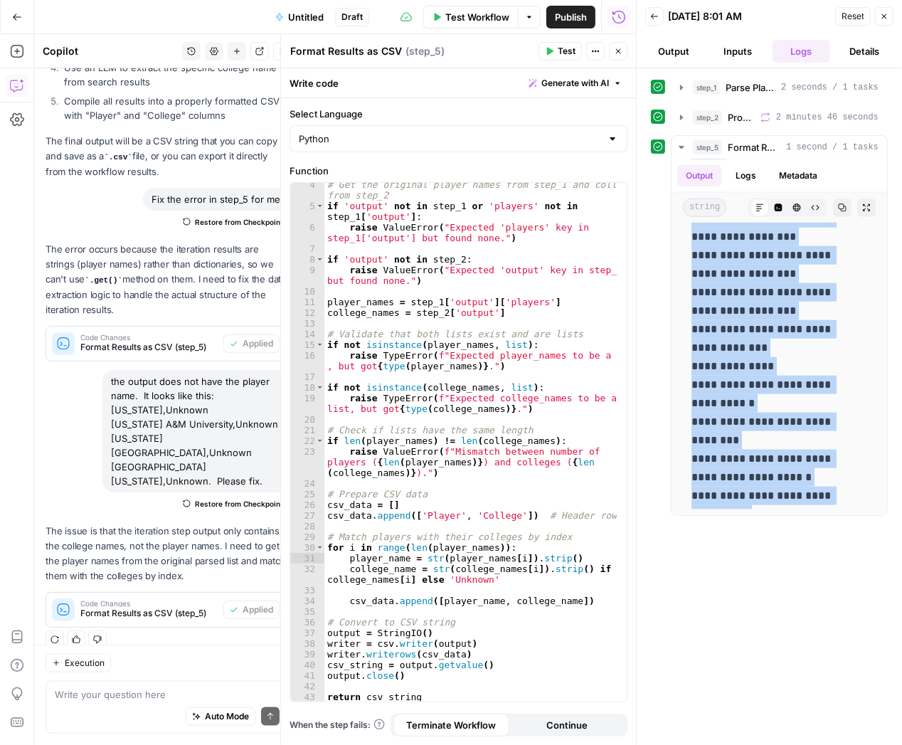
drag, startPoint x: 691, startPoint y: 241, endPoint x: 809, endPoint y: 595, distance: 372.7
click at [809, 595] on div "**********" at bounding box center [769, 406] width 237 height 662
copy p "**********"
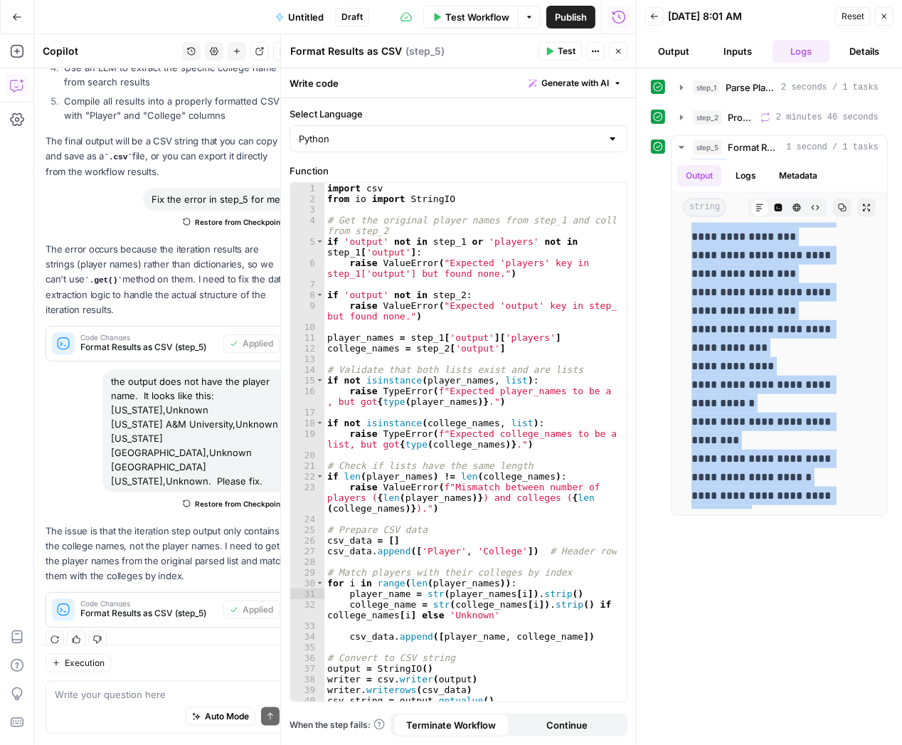
scroll to position [0, 0]
click at [723, 48] on button "Inputs" at bounding box center [737, 51] width 58 height 23
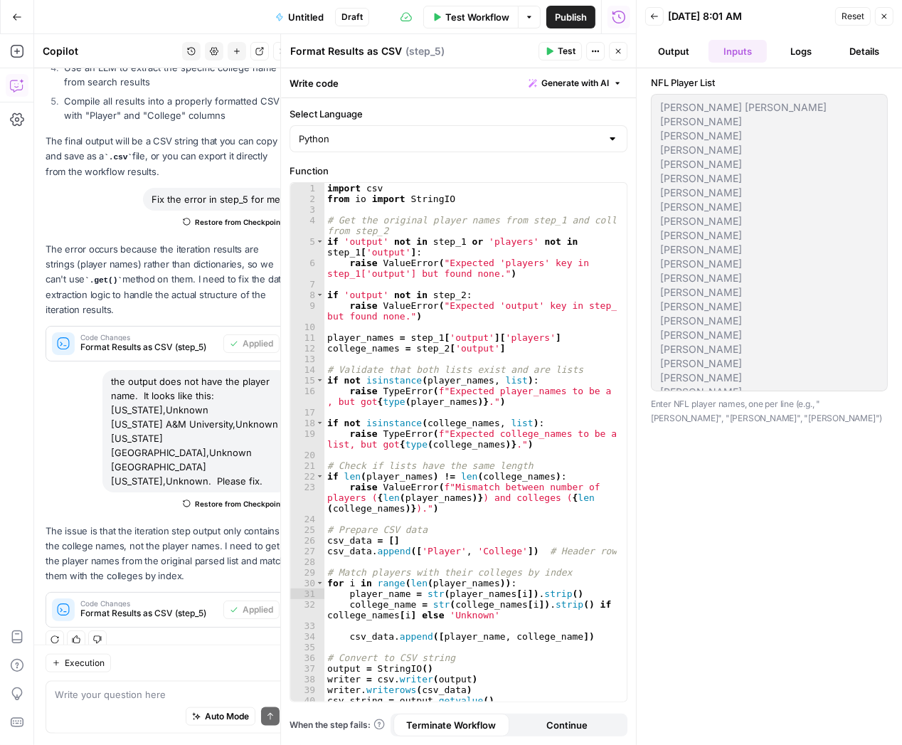
click at [484, 23] on span "Test Workflow" at bounding box center [477, 17] width 64 height 14
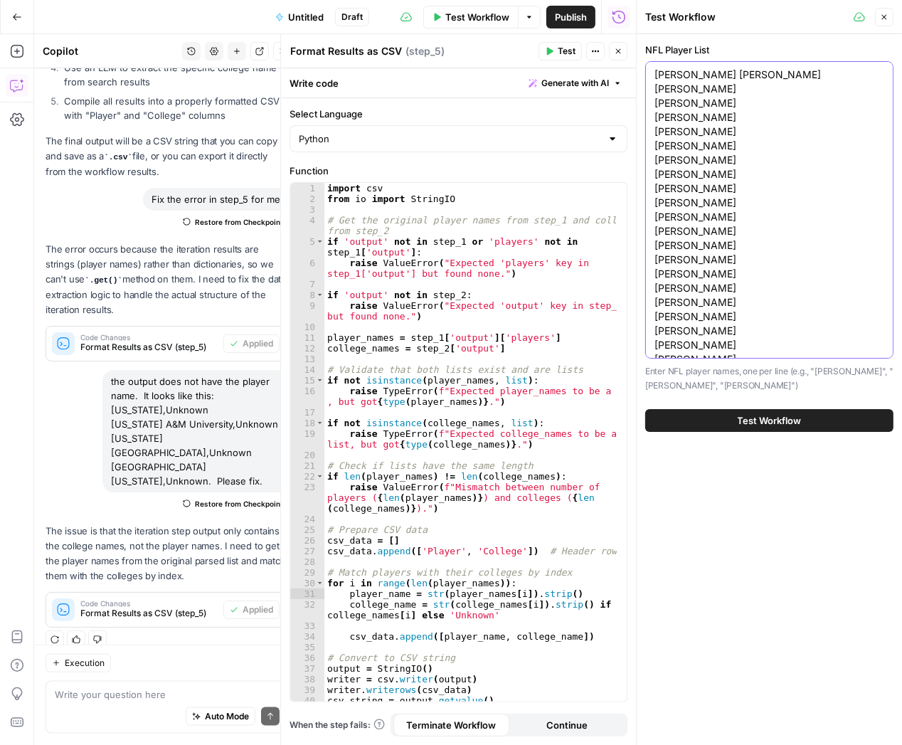
drag, startPoint x: 756, startPoint y: 351, endPoint x: 678, endPoint y: 74, distance: 287.5
click at [678, 74] on textarea "[PERSON_NAME] [PERSON_NAME] [PERSON_NAME] [PERSON_NAME] [PERSON_NAME] [PERSON_N…" at bounding box center [769, 430] width 230 height 725
drag, startPoint x: 652, startPoint y: 73, endPoint x: 777, endPoint y: 336, distance: 291.7
click at [777, 336] on div "[PERSON_NAME] [PERSON_NAME] [PERSON_NAME] [PERSON_NAME] [PERSON_NAME] [PERSON_N…" at bounding box center [769, 209] width 248 height 297
click at [652, 69] on div "[PERSON_NAME] [PERSON_NAME] [PERSON_NAME] [PERSON_NAME] [PERSON_NAME] [PERSON_N…" at bounding box center [769, 209] width 248 height 297
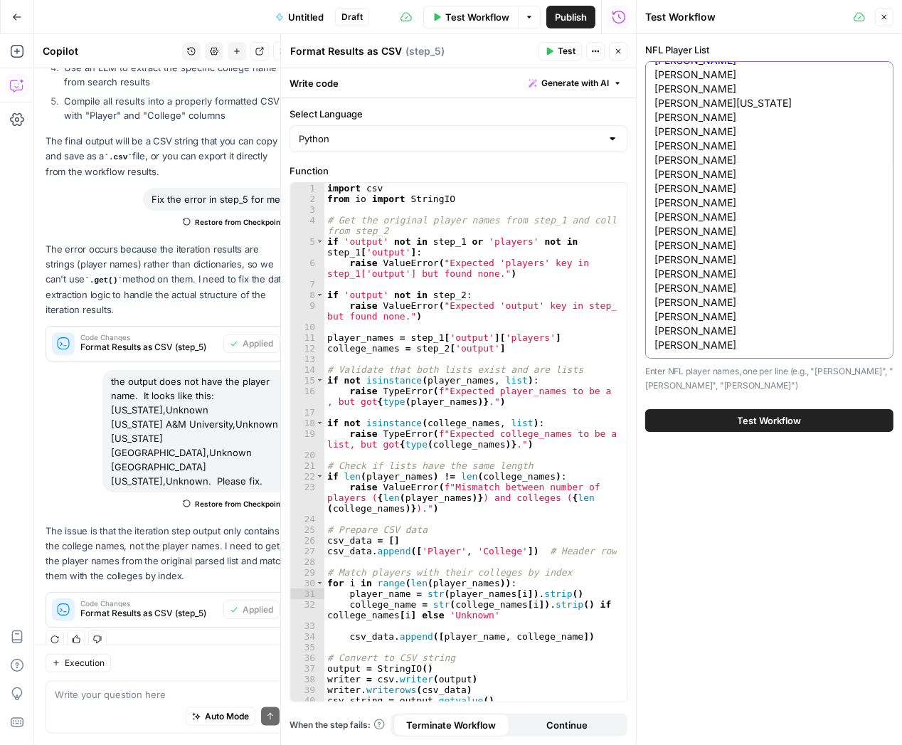
drag, startPoint x: 654, startPoint y: 71, endPoint x: 797, endPoint y: 478, distance: 431.4
click at [797, 478] on div "NFL Player List Saquon Barkley Christian McCaffrey Justin Jefferson Cooper Kupp…" at bounding box center [769, 389] width 265 height 710
paste textarea "Jayden Daniels C.J. Stroud Garrett Wilson Ja'Marr Chase Justin Herbert Kyler Mu…"
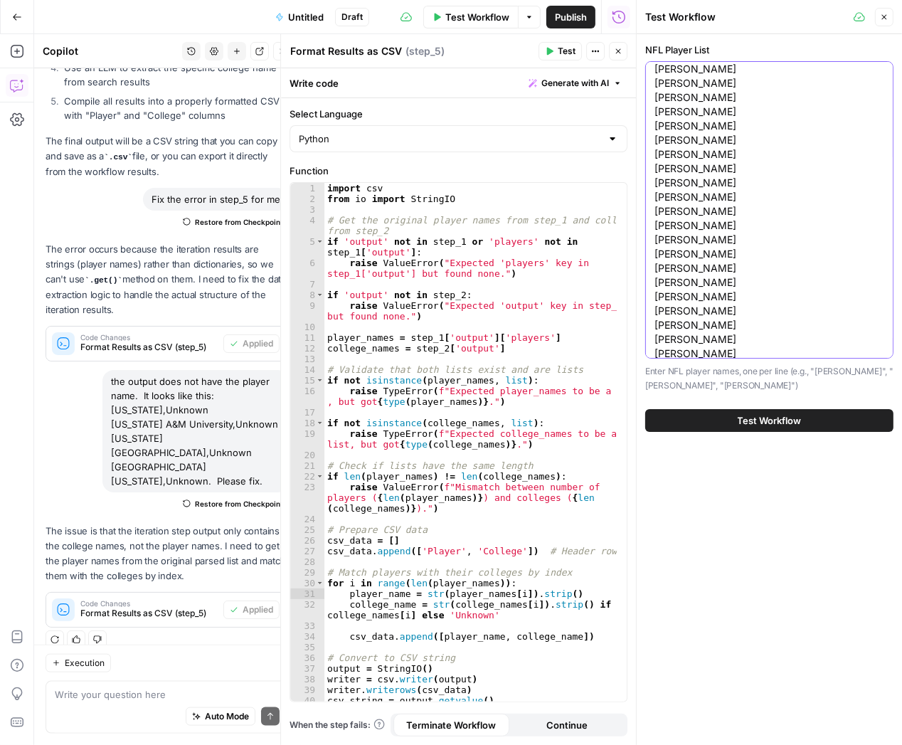
scroll to position [541, 0]
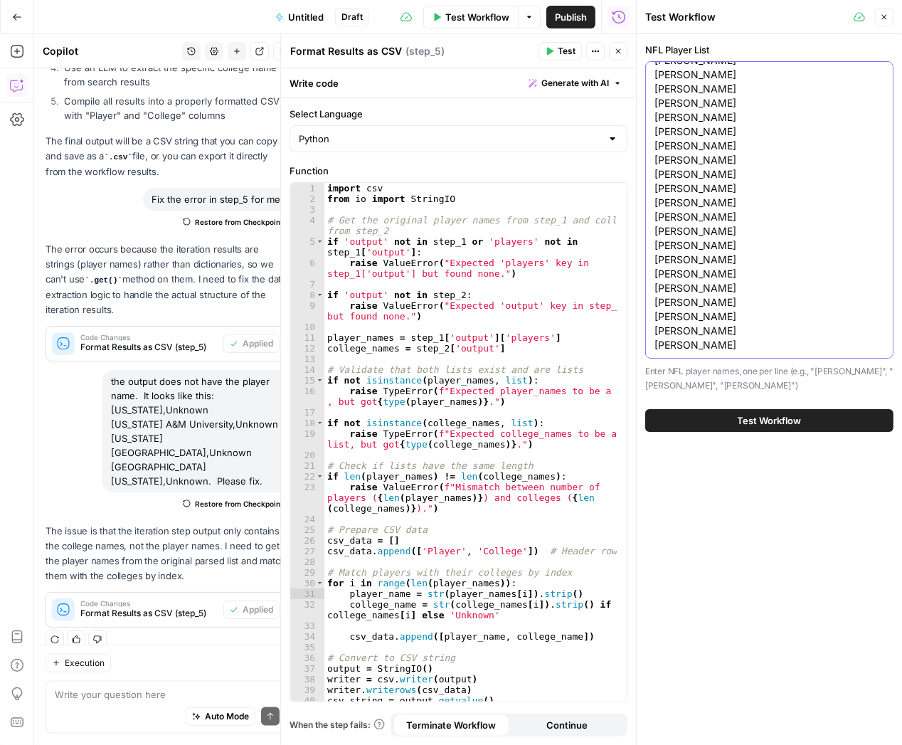
type textarea "Jayden Daniels C.J. Stroud Garrett Wilson Ja'Marr Chase Justin Herbert Kyler Mu…"
click at [767, 421] on span "Test Workflow" at bounding box center [770, 420] width 64 height 14
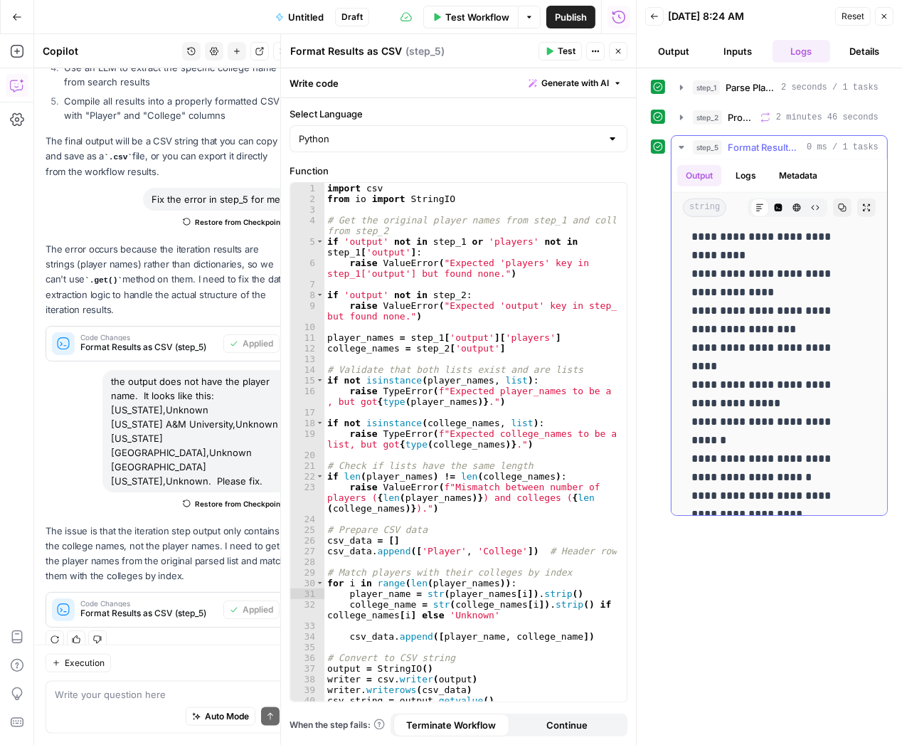
scroll to position [1781, 0]
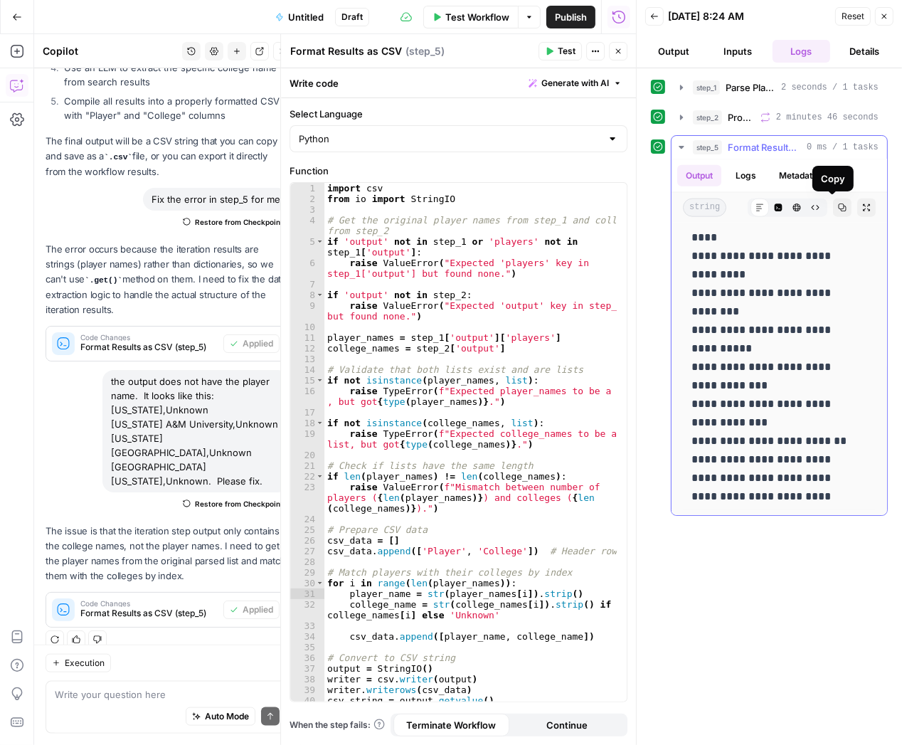
click at [838, 204] on icon "button" at bounding box center [842, 207] width 9 height 9
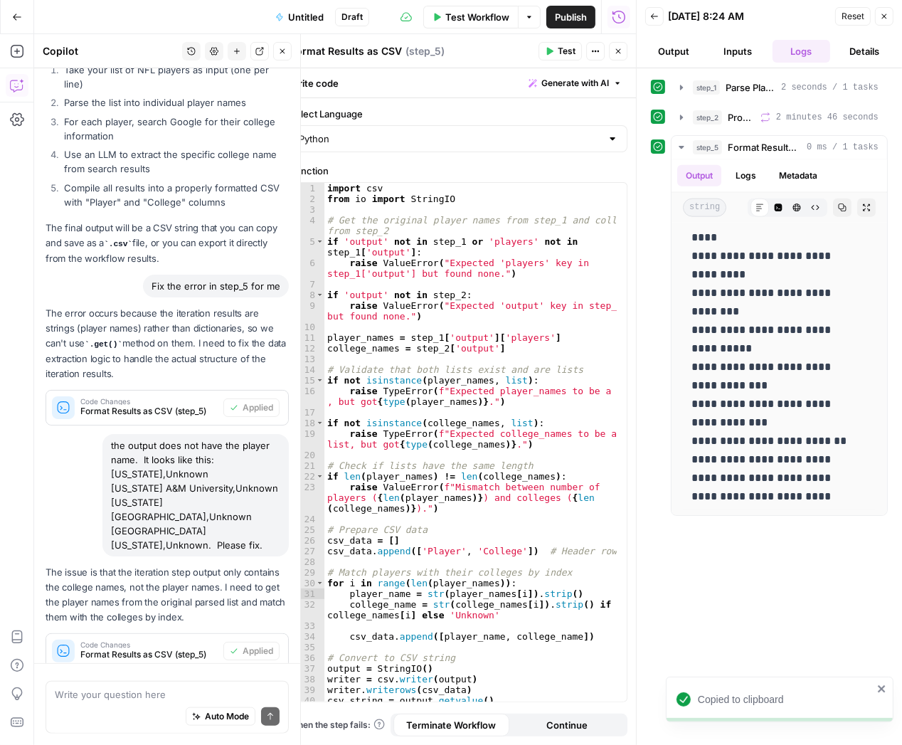
scroll to position [1305, 0]
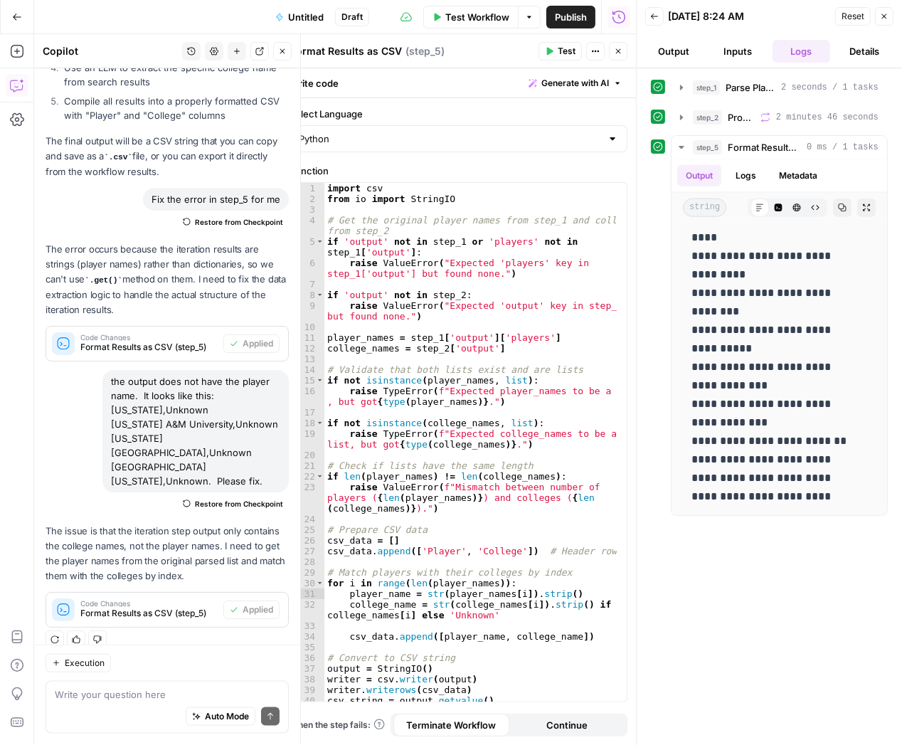
click at [457, 11] on span "Test Workflow" at bounding box center [477, 17] width 64 height 14
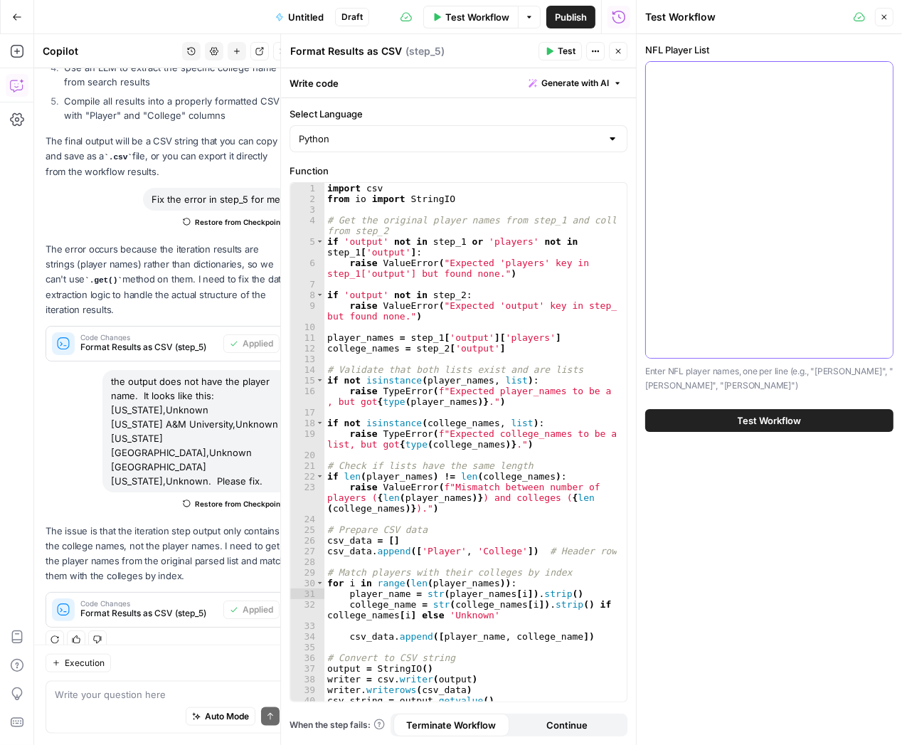
scroll to position [0, 0]
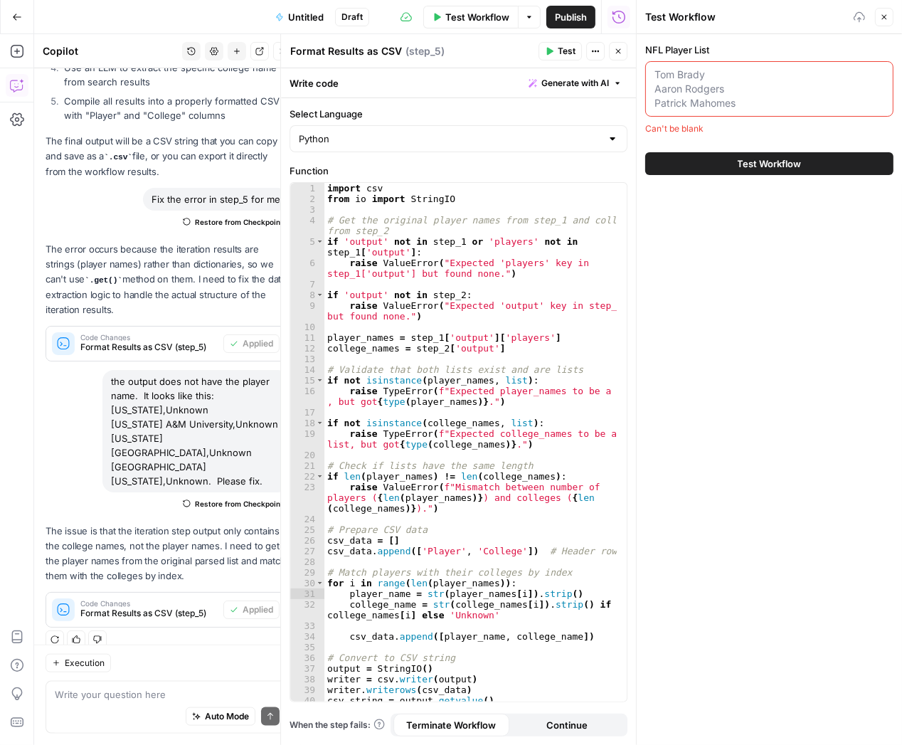
paste textarea "Jared Verse Will Anderson Sauce Gardner Micah Parsons Chase Young Nick Bosa Sha…"
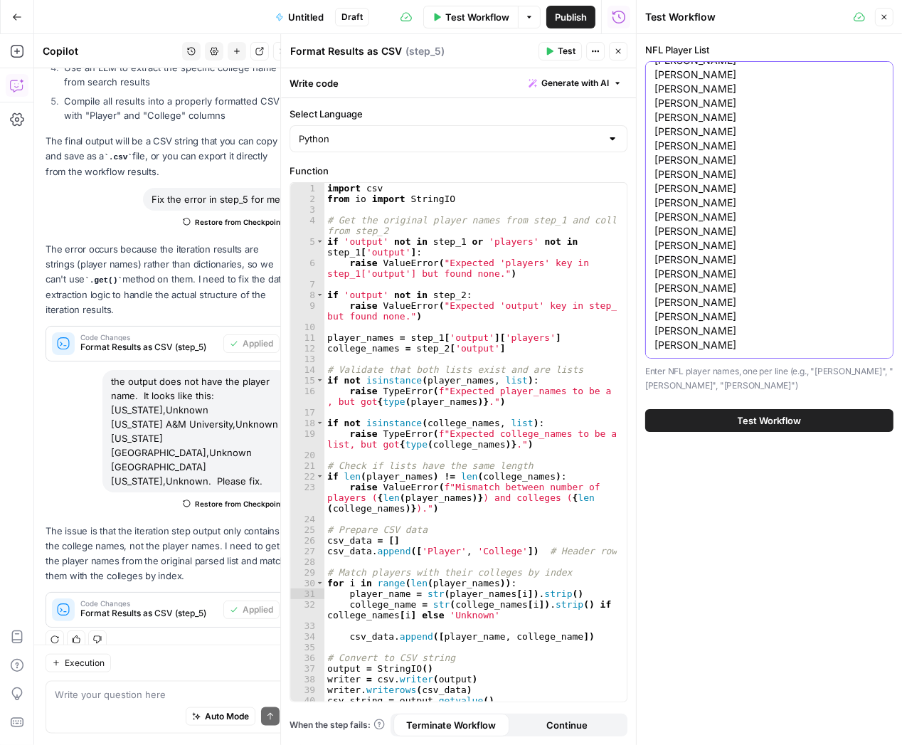
type textarea "Jared Verse Will Anderson Sauce Gardner Micah Parsons Chase Young Nick Bosa Sha…"
click at [781, 427] on span "Test Workflow" at bounding box center [770, 420] width 64 height 14
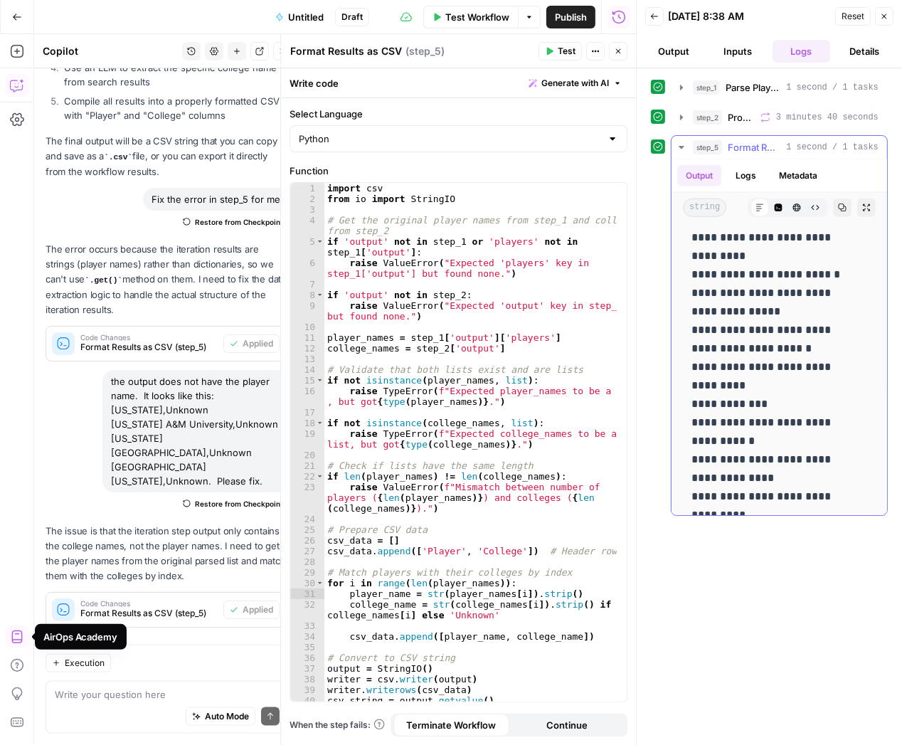
scroll to position [1781, 0]
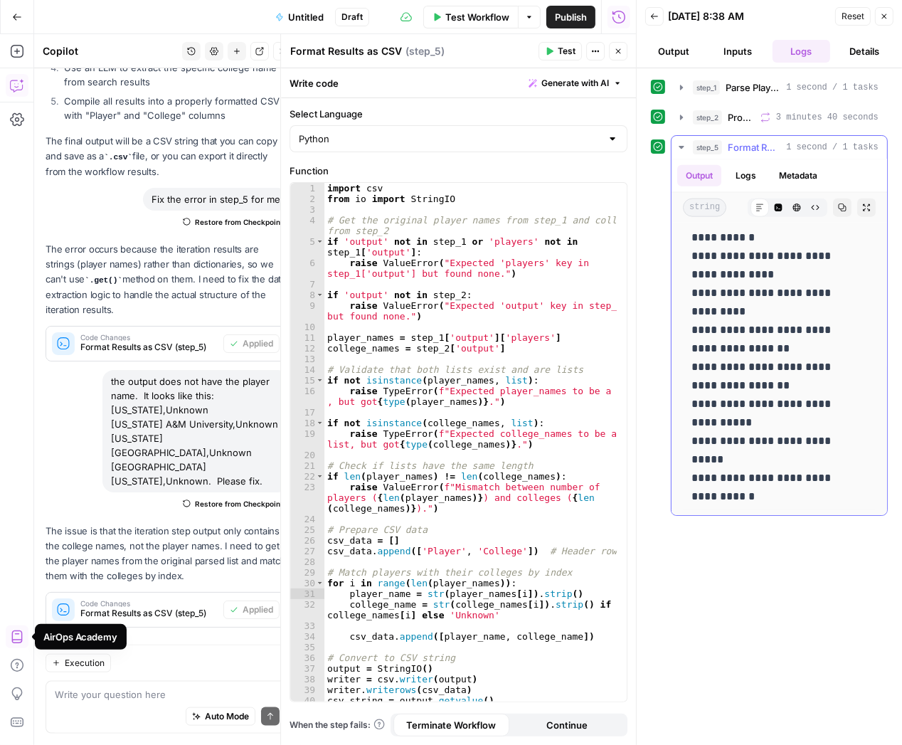
click at [838, 205] on icon "button" at bounding box center [842, 207] width 9 height 9
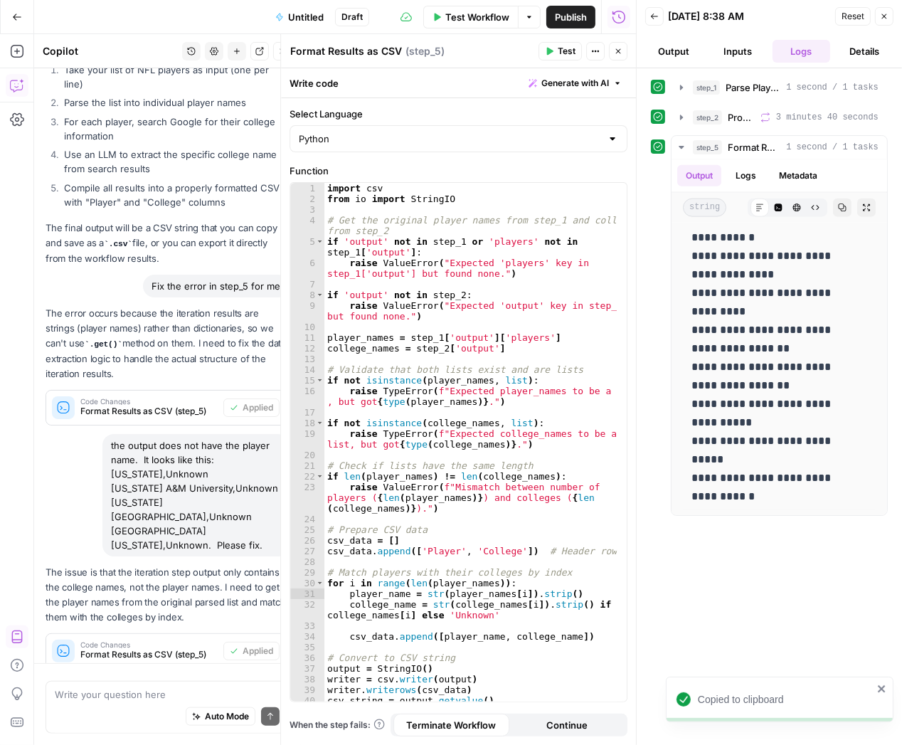
scroll to position [1305, 0]
